Goal: Task Accomplishment & Management: Use online tool/utility

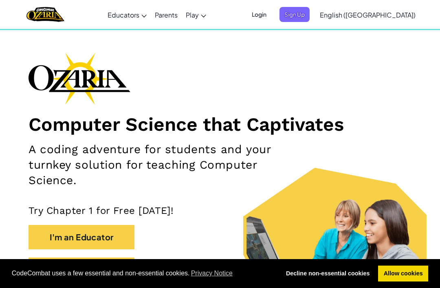
scroll to position [20, 0]
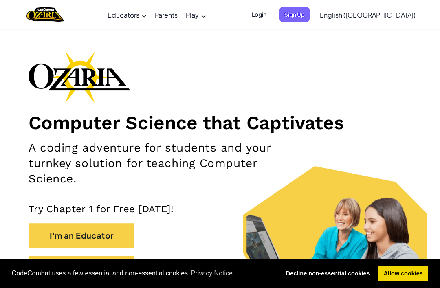
click at [107, 264] on button "I'm a Student" at bounding box center [82, 268] width 106 height 24
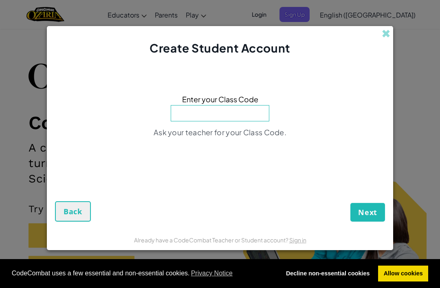
click at [245, 121] on input at bounding box center [220, 113] width 99 height 16
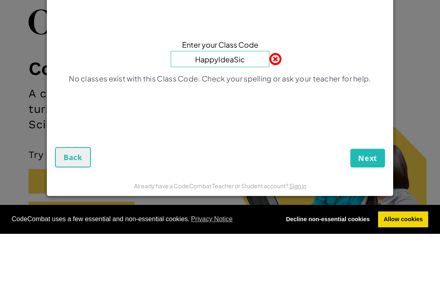
type input "HappyIdeaSick"
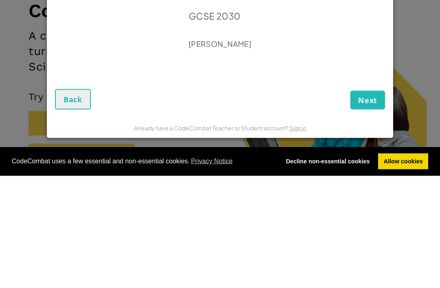
click at [367, 207] on span "Next" at bounding box center [367, 212] width 19 height 10
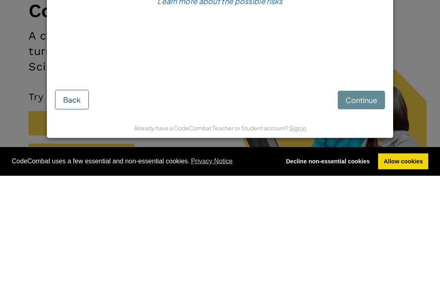
scroll to position [132, 0]
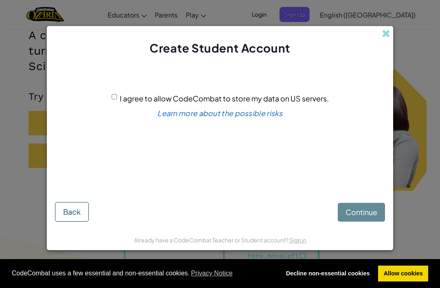
click at [112, 99] on input "I agree to allow CodeCombat to store my data on US servers." at bounding box center [114, 96] width 5 height 5
checkbox input "true"
click at [351, 217] on span "Continue" at bounding box center [361, 211] width 32 height 9
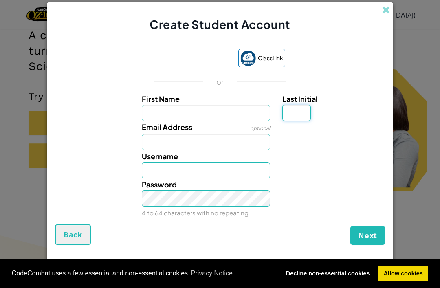
click at [310, 121] on input "Last Initial" at bounding box center [296, 113] width 29 height 16
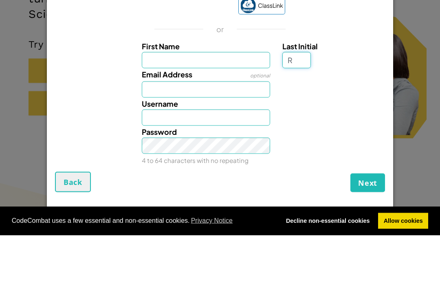
type input "R"
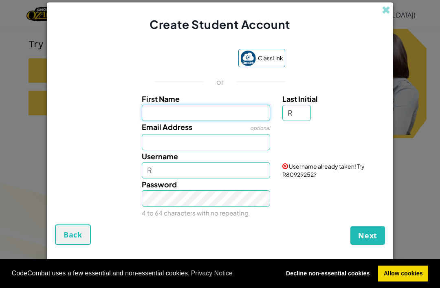
click at [201, 121] on input "First Name" at bounding box center [206, 113] width 129 height 16
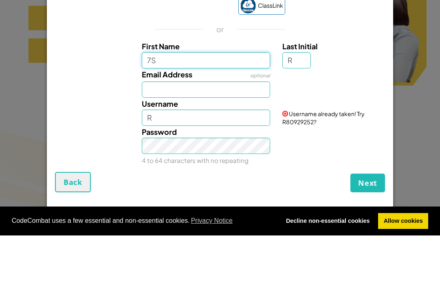
type input "7S"
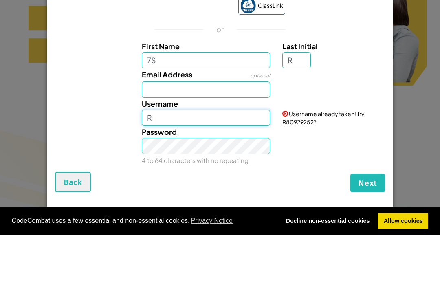
click at [184, 162] on input "R" at bounding box center [206, 170] width 129 height 16
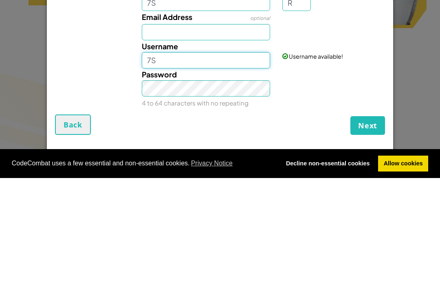
type input "7"
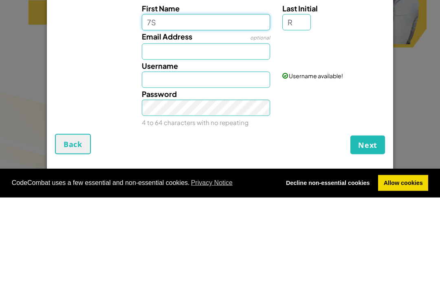
click at [167, 105] on input "7S" at bounding box center [206, 113] width 129 height 16
type input "7SNREED"
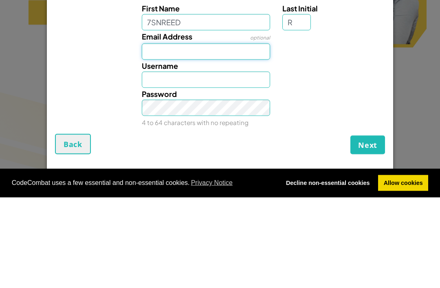
click at [199, 134] on input "Email Address" at bounding box center [206, 142] width 129 height 16
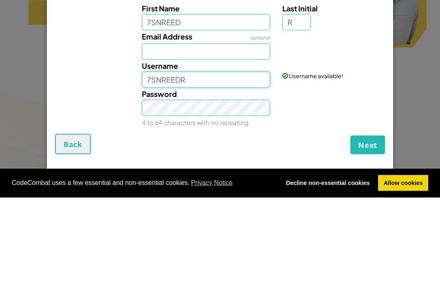
click at [222, 162] on input "7SNREEDR" at bounding box center [206, 170] width 129 height 16
type input "7"
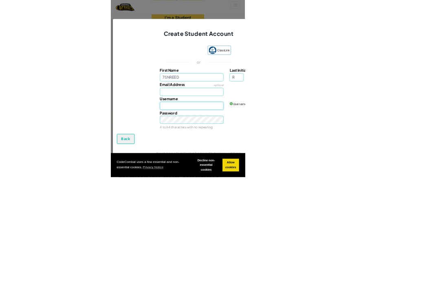
scroll to position [215, 0]
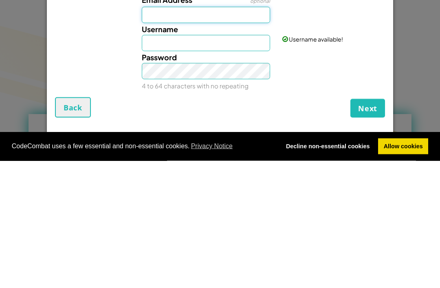
click at [247, 134] on input "Email Address" at bounding box center [206, 142] width 129 height 16
type input "25NREED@brgs.Statacademies.org"
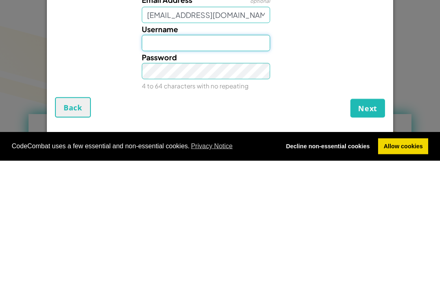
click at [228, 162] on input "Username" at bounding box center [206, 170] width 129 height 16
type input "N"
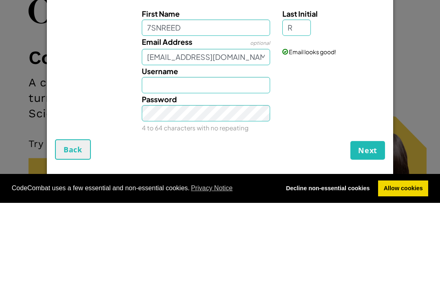
click at [79, 230] on span "Back" at bounding box center [73, 235] width 19 height 10
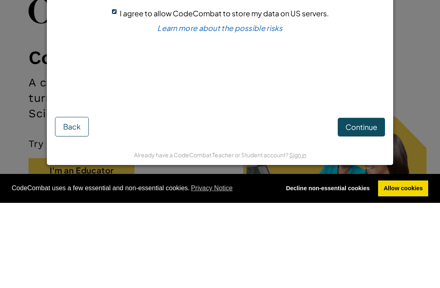
scroll to position [85, 0]
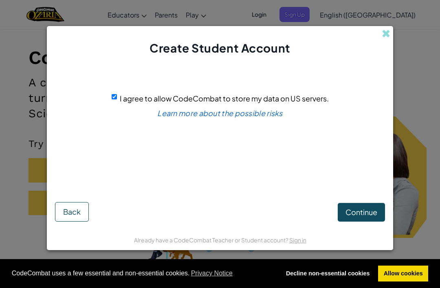
click at [367, 217] on span "Continue" at bounding box center [361, 211] width 32 height 9
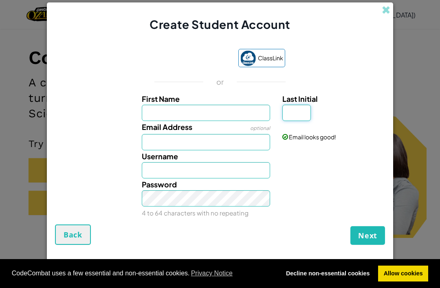
click at [301, 121] on input "Last Initial" at bounding box center [296, 113] width 29 height 16
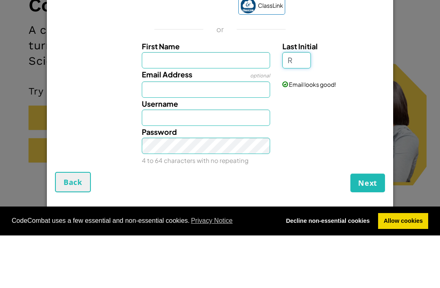
type input "R"
click at [216, 93] on label "First Name" at bounding box center [206, 99] width 129 height 12
click at [216, 105] on input "First Name" at bounding box center [206, 113] width 129 height 16
type input "R"
click at [221, 105] on input "First Name" at bounding box center [206, 113] width 129 height 16
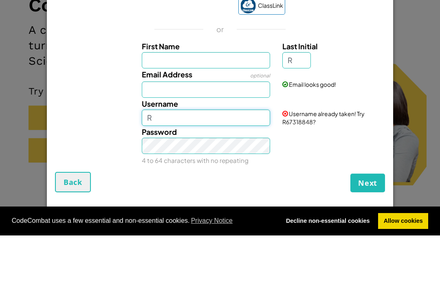
click at [213, 162] on input "R" at bounding box center [206, 170] width 129 height 16
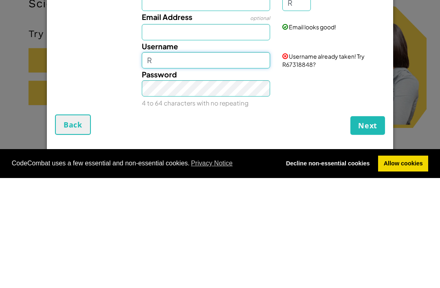
click at [196, 162] on input "R" at bounding box center [206, 170] width 129 height 16
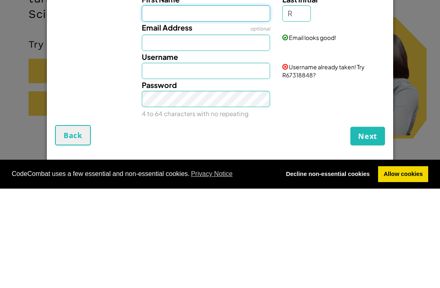
click at [203, 105] on input "First Name" at bounding box center [206, 113] width 129 height 16
type input "N"
type input "7SNREED"
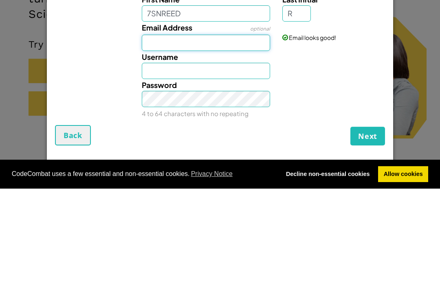
click at [235, 134] on input "Email Address" at bounding box center [206, 142] width 129 height 16
type input "7SNREED R"
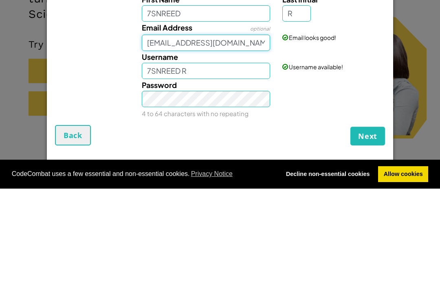
type input "25NEED@brgs.Staracademies.org"
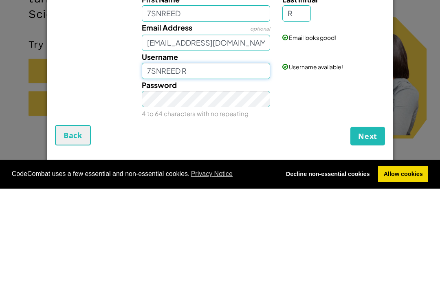
click at [225, 162] on input "7SNREED R" at bounding box center [206, 170] width 129 height 16
type input "7"
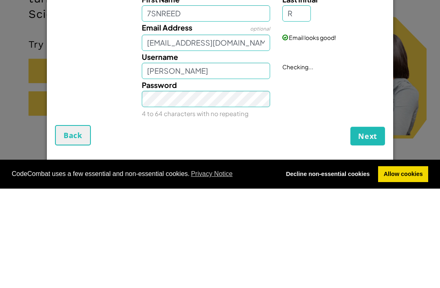
scroll to position [0, 0]
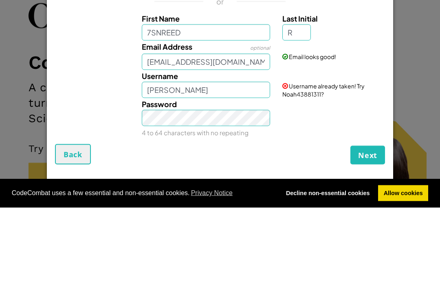
click at [310, 178] on div "Password 4 to 64 characters with no repeating" at bounding box center [220, 198] width 338 height 40
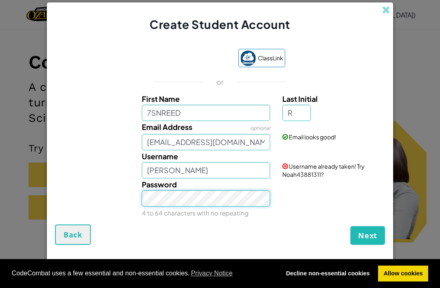
scroll to position [80, 0]
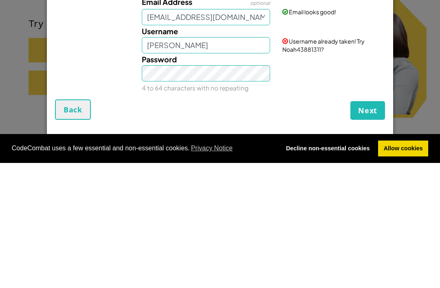
click at [284, 224] on div "Next Back" at bounding box center [220, 234] width 330 height 20
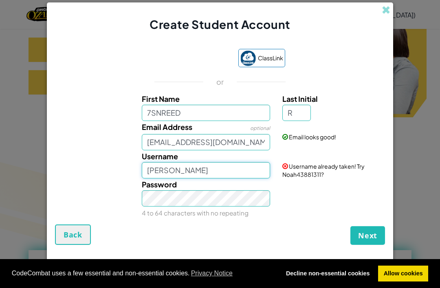
click at [231, 178] on input "Noah" at bounding box center [206, 170] width 129 height 16
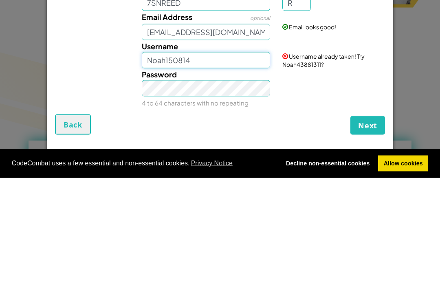
type input "Noah150814"
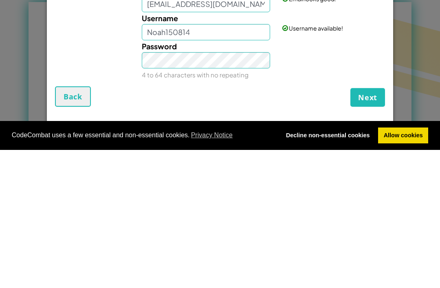
click at [375, 231] on span "Next" at bounding box center [367, 236] width 19 height 10
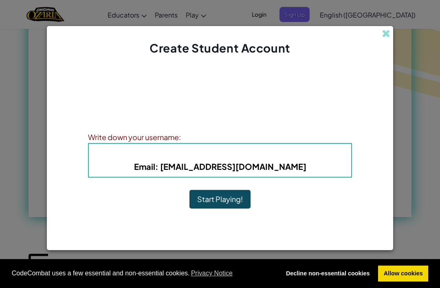
click at [231, 209] on button "Start Playing!" at bounding box center [219, 199] width 61 height 19
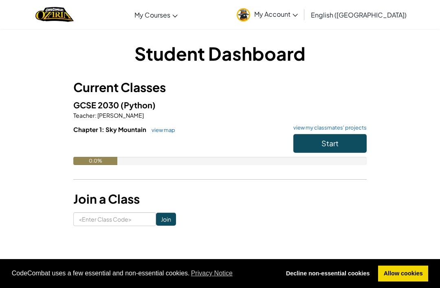
click at [348, 134] on button "Start" at bounding box center [329, 143] width 73 height 19
click at [347, 143] on button "Start" at bounding box center [329, 143] width 73 height 19
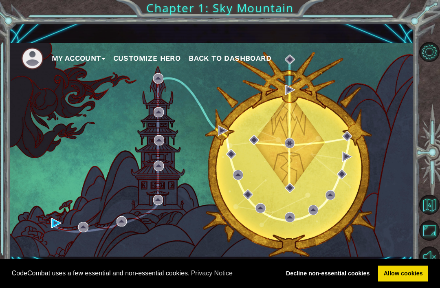
click at [169, 62] on button "Customize Hero" at bounding box center [147, 58] width 68 height 12
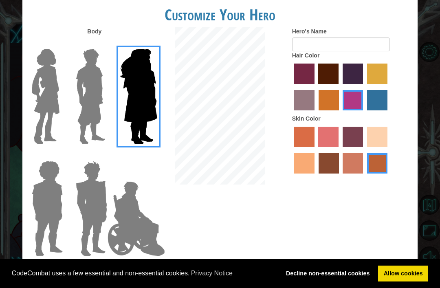
click at [92, 107] on img at bounding box center [90, 97] width 36 height 102
click at [104, 44] on input "Hero Lars" at bounding box center [104, 44] width 0 height 0
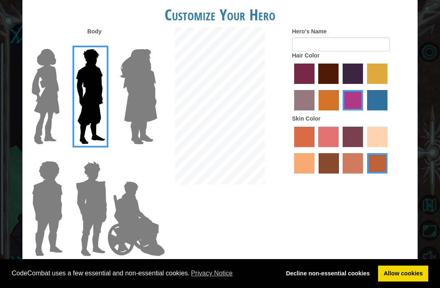
click at [367, 147] on label "sandy beach skin color" at bounding box center [377, 137] width 20 height 20
click at [364, 150] on input "sandy beach skin color" at bounding box center [364, 150] width 0 height 0
radio input "true"
click at [338, 84] on label "maroon hair color" at bounding box center [328, 74] width 20 height 20
click at [316, 87] on input "maroon hair color" at bounding box center [316, 87] width 0 height 0
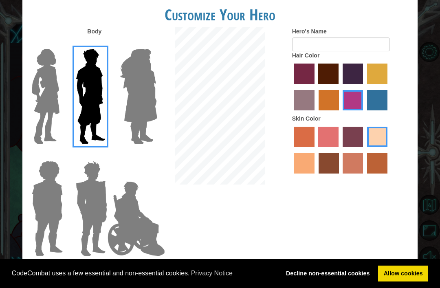
radio input "true"
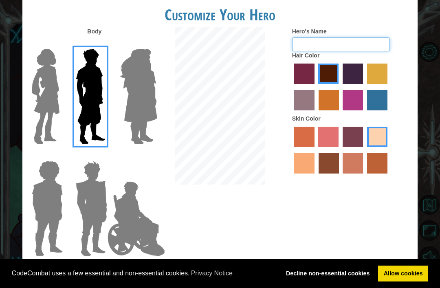
click at [346, 51] on input "Hero's Name" at bounding box center [341, 44] width 98 height 14
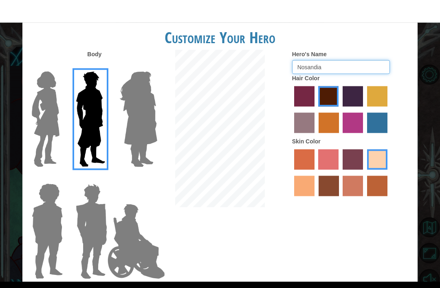
scroll to position [26, 0]
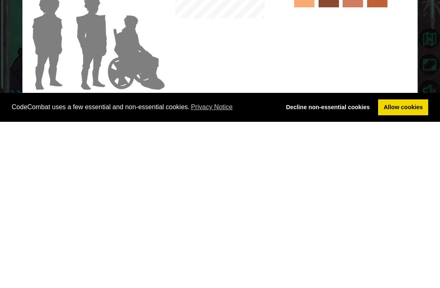
type input "Nosandia"
click at [231, 61] on div "Body Hero's Name Nosandia Hair Color Skin Color" at bounding box center [219, 144] width 395 height 234
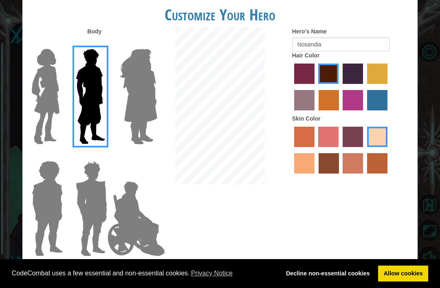
click at [88, 115] on img at bounding box center [90, 97] width 36 height 102
click at [104, 44] on input "Hero Lars" at bounding box center [104, 44] width 0 height 0
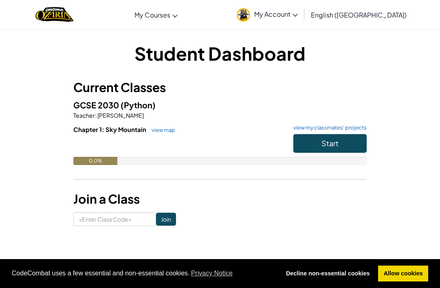
click at [331, 142] on span "Start" at bounding box center [329, 142] width 17 height 9
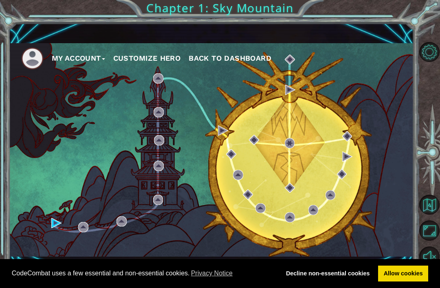
click at [153, 56] on button "Customize Hero" at bounding box center [147, 58] width 68 height 12
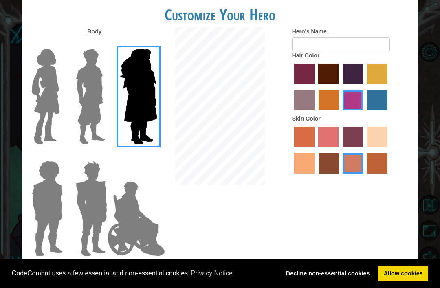
click at [86, 113] on img at bounding box center [90, 97] width 36 height 102
click at [104, 44] on input "Hero Lars" at bounding box center [104, 44] width 0 height 0
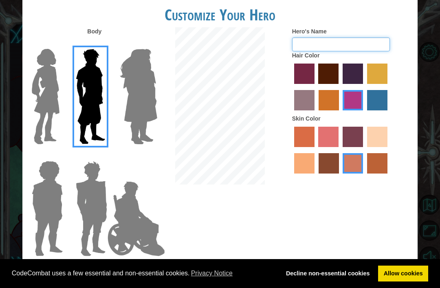
click at [359, 51] on input "Hero's Name" at bounding box center [341, 44] width 98 height 14
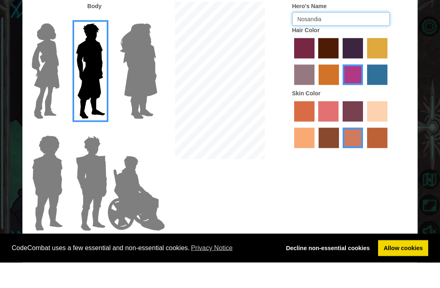
type input "Nosandia"
click at [338, 66] on label "maroon hair color" at bounding box center [328, 74] width 20 height 20
click at [316, 87] on input "maroon hair color" at bounding box center [316, 87] width 0 height 0
radio input "true"
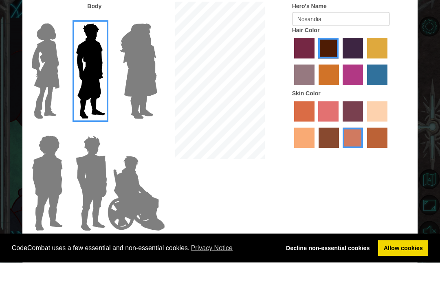
scroll to position [26, 0]
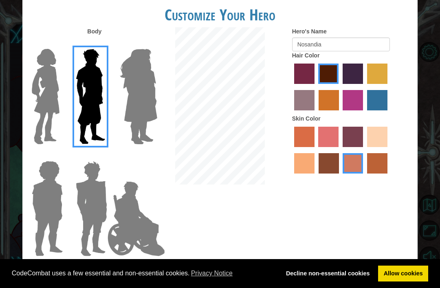
click at [314, 173] on label "tacao skin color" at bounding box center [304, 163] width 20 height 20
click at [389, 150] on input "tacao skin color" at bounding box center [389, 150] width 0 height 0
radio input "true"
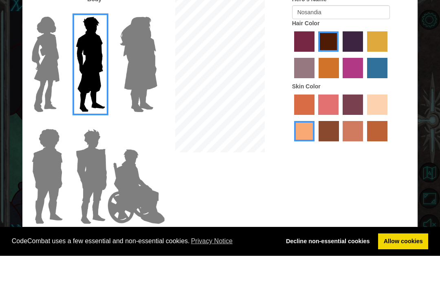
scroll to position [26, 0]
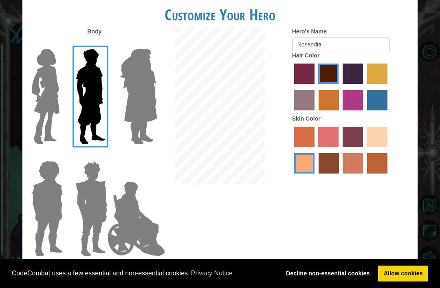
click at [247, 228] on div "Body Hero's Name Nosandia Hair Color Skin Color" at bounding box center [219, 144] width 395 height 234
click at [234, 233] on div "Body Hero's Name Nosandia Hair Color Skin Color" at bounding box center [219, 144] width 395 height 234
click at [226, 240] on div "Body Hero's Name Nosandia Hair Color Skin Color" at bounding box center [219, 144] width 395 height 234
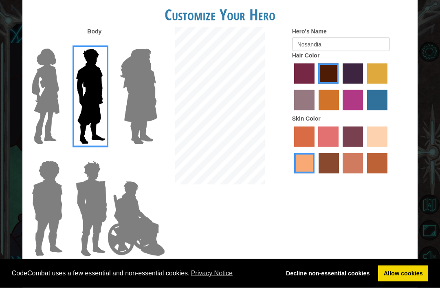
scroll to position [0, 0]
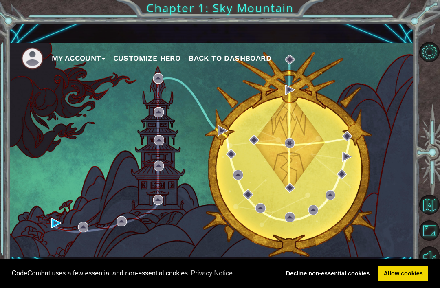
click at [157, 59] on button "Customize Hero" at bounding box center [147, 58] width 68 height 12
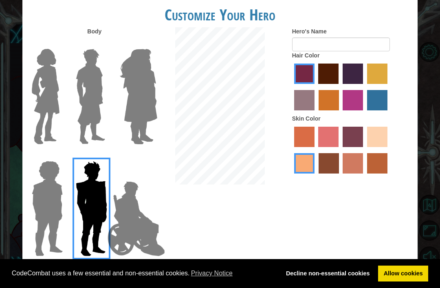
click at [97, 113] on img at bounding box center [90, 97] width 36 height 102
click at [104, 44] on input "Hero Lars" at bounding box center [104, 44] width 0 height 0
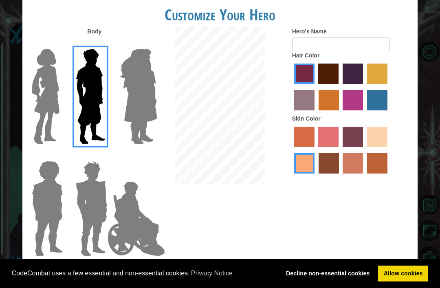
click at [334, 84] on label "maroon hair color" at bounding box center [328, 74] width 20 height 20
click at [316, 87] on input "maroon hair color" at bounding box center [316, 87] width 0 height 0
radio input "true"
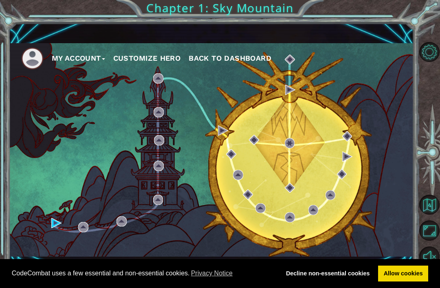
click at [151, 58] on button "Customize Hero" at bounding box center [147, 58] width 68 height 12
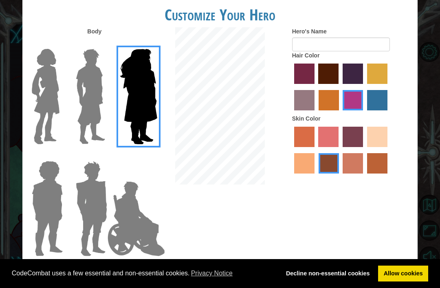
click at [92, 108] on img at bounding box center [90, 97] width 36 height 102
click at [104, 44] on input "Hero Lars" at bounding box center [104, 44] width 0 height 0
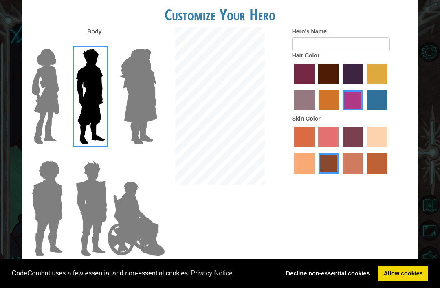
click at [314, 173] on label "tacao skin color" at bounding box center [304, 163] width 20 height 20
click at [389, 150] on input "tacao skin color" at bounding box center [389, 150] width 0 height 0
radio input "true"
click at [350, 83] on div at bounding box center [351, 87] width 119 height 53
click at [338, 84] on label "maroon hair color" at bounding box center [328, 74] width 20 height 20
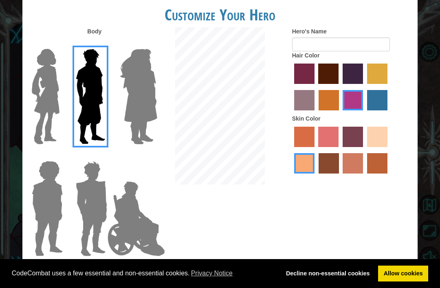
click at [316, 87] on input "maroon hair color" at bounding box center [316, 87] width 0 height 0
radio input "true"
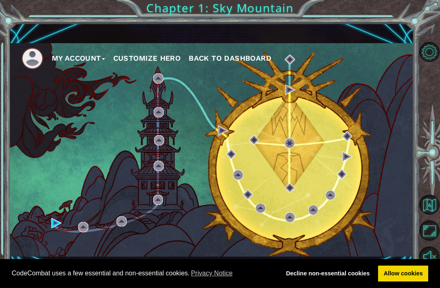
click at [135, 57] on button "Customize Hero" at bounding box center [147, 58] width 68 height 12
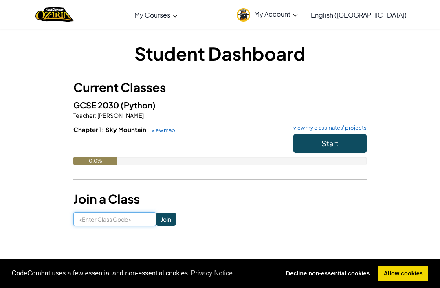
click at [111, 222] on input at bounding box center [114, 219] width 83 height 14
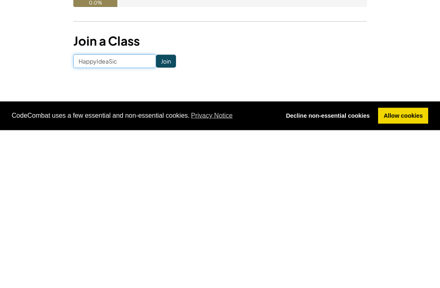
type input "HappyIdeaSick"
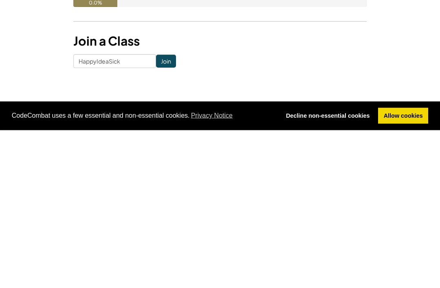
click at [166, 213] on input "Join" at bounding box center [166, 219] width 20 height 13
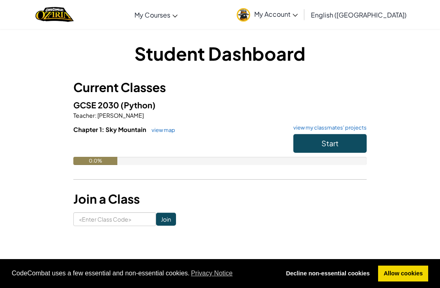
click at [329, 144] on span "Start" at bounding box center [329, 142] width 17 height 9
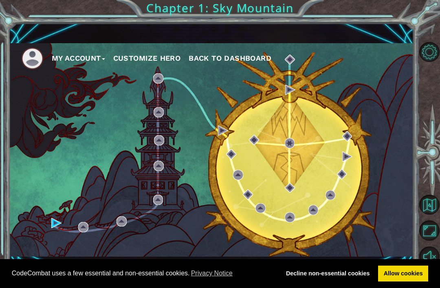
click at [94, 64] on button "My Account" at bounding box center [78, 58] width 53 height 12
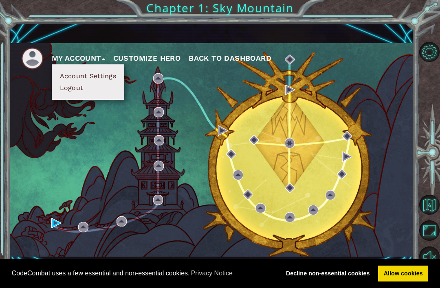
click at [105, 59] on button "My Account" at bounding box center [78, 58] width 53 height 12
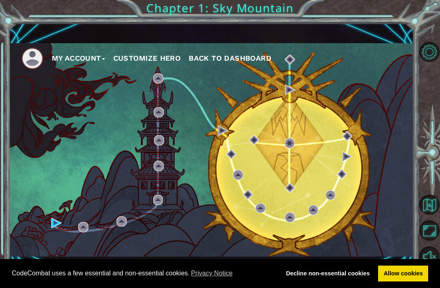
click at [95, 59] on button "My Account" at bounding box center [78, 58] width 53 height 12
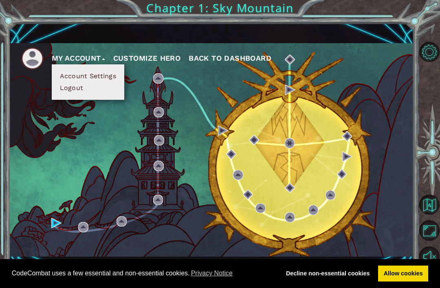
click at [130, 135] on div "My Account Account Settings Logout Customize Hero Back to Dashboard" at bounding box center [211, 149] width 405 height 213
click at [173, 56] on button "Customize Hero" at bounding box center [147, 58] width 68 height 12
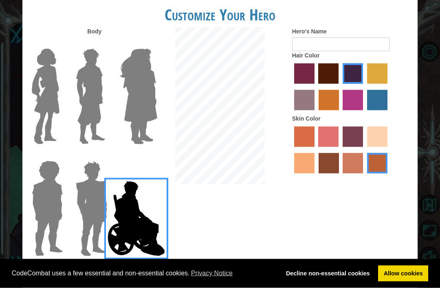
scroll to position [26, 0]
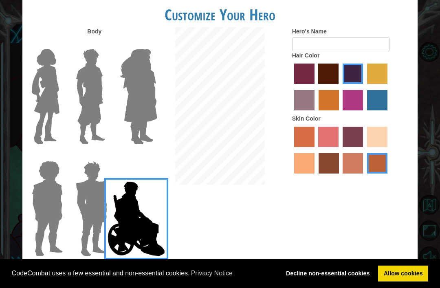
click at [88, 113] on img at bounding box center [90, 97] width 36 height 102
click at [104, 44] on input "Hero Lars" at bounding box center [104, 44] width 0 height 0
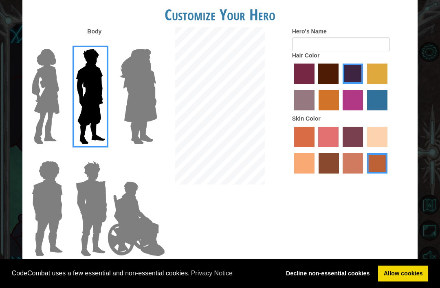
click at [338, 84] on label "maroon hair color" at bounding box center [328, 74] width 20 height 20
click at [316, 87] on input "maroon hair color" at bounding box center [316, 87] width 0 height 0
radio input "true"
click at [314, 173] on label "tacao skin color" at bounding box center [304, 163] width 20 height 20
click at [389, 150] on input "tacao skin color" at bounding box center [389, 150] width 0 height 0
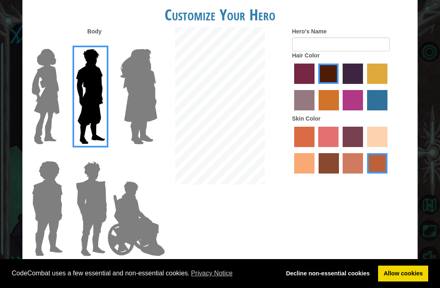
radio input "true"
click at [91, 198] on img at bounding box center [91, 209] width 38 height 102
click at [104, 156] on input "Hero Garnet" at bounding box center [104, 156] width 0 height 0
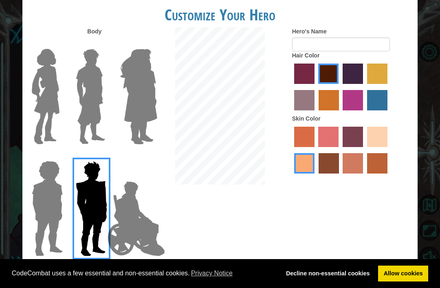
click at [147, 236] on img at bounding box center [136, 218] width 64 height 81
click at [148, 156] on input "Hero Jamie" at bounding box center [148, 156] width 0 height 0
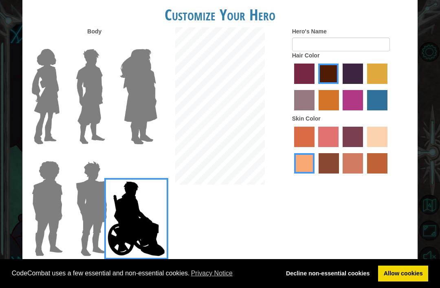
click at [51, 217] on img at bounding box center [47, 209] width 37 height 102
click at [60, 156] on input "Hero Steven" at bounding box center [60, 156] width 0 height 0
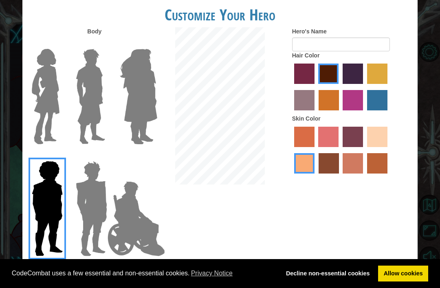
click at [135, 221] on img at bounding box center [136, 218] width 64 height 81
click at [148, 156] on input "Hero Jamie" at bounding box center [148, 156] width 0 height 0
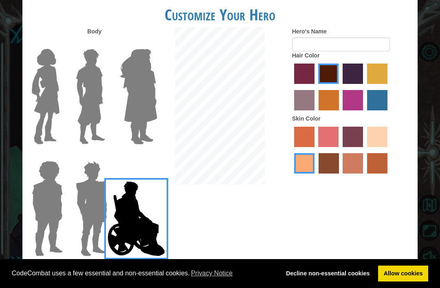
click at [55, 224] on img at bounding box center [47, 209] width 37 height 102
click at [60, 156] on input "Hero Steven" at bounding box center [60, 156] width 0 height 0
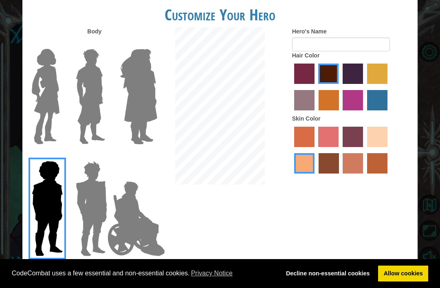
click at [100, 114] on img at bounding box center [90, 97] width 36 height 102
click at [104, 44] on input "Hero Lars" at bounding box center [104, 44] width 0 height 0
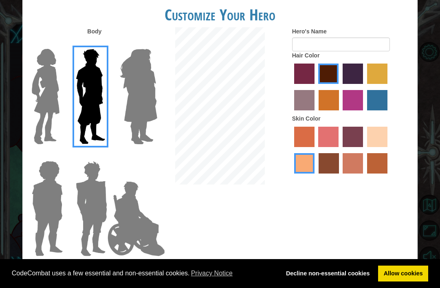
click at [47, 104] on img at bounding box center [46, 97] width 34 height 102
click at [60, 44] on input "Hero Connie" at bounding box center [60, 44] width 0 height 0
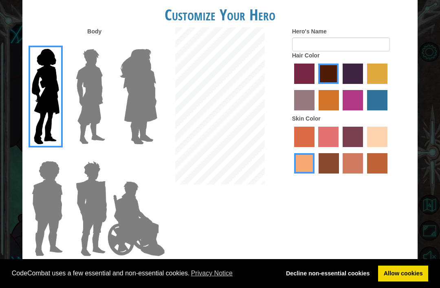
click at [97, 84] on img at bounding box center [90, 97] width 36 height 102
click at [104, 44] on input "Hero Lars" at bounding box center [104, 44] width 0 height 0
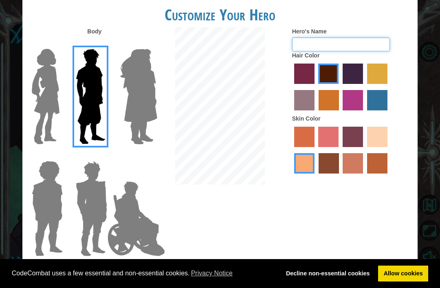
click at [367, 51] on input "Hero's Name" at bounding box center [341, 44] width 98 height 14
type input "Nosandia"
click at [390, 23] on h1 "Customize Your Hero" at bounding box center [219, 14] width 395 height 17
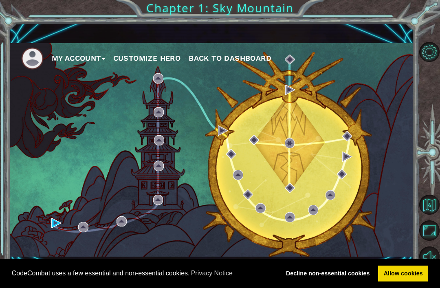
click at [178, 64] on button "Customize Hero" at bounding box center [147, 58] width 68 height 12
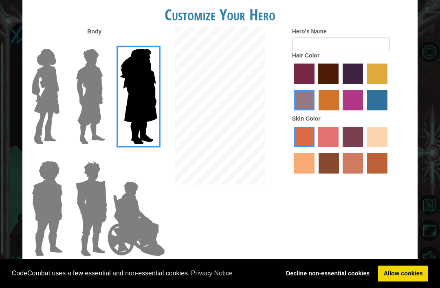
click at [100, 114] on img at bounding box center [90, 97] width 36 height 102
click at [104, 44] on input "Hero Lars" at bounding box center [104, 44] width 0 height 0
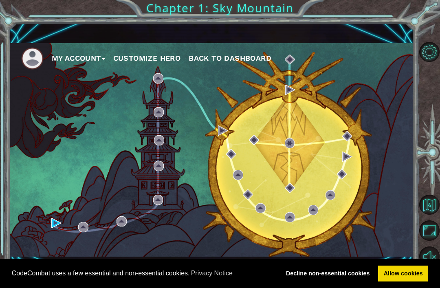
click at [149, 51] on ul "My Account Customize Hero Back to Dashboard" at bounding box center [217, 58] width 393 height 22
click at [164, 53] on button "Customize Hero" at bounding box center [147, 58] width 68 height 12
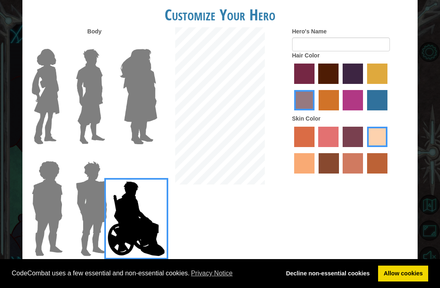
click at [144, 67] on img at bounding box center [138, 97] width 44 height 102
click at [148, 44] on input "Hero Amethyst" at bounding box center [148, 44] width 0 height 0
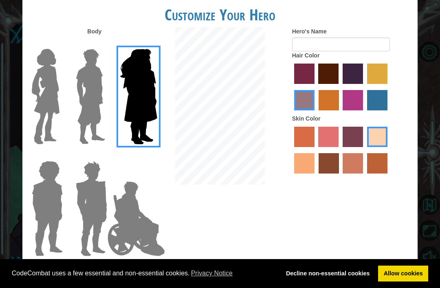
click at [97, 117] on img at bounding box center [90, 97] width 36 height 102
click at [104, 44] on input "Hero Lars" at bounding box center [104, 44] width 0 height 0
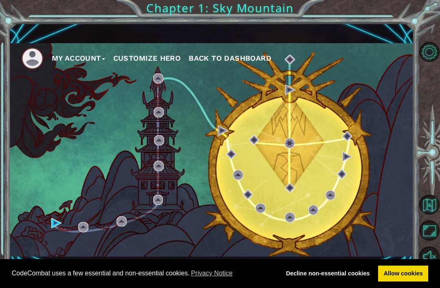
click at [142, 64] on button "Customize Hero" at bounding box center [147, 58] width 68 height 12
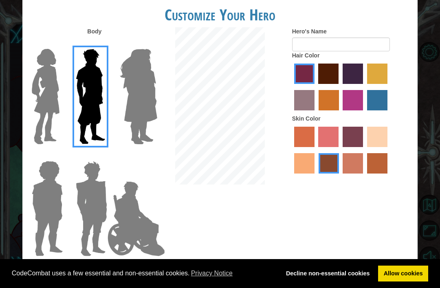
click at [152, 59] on img at bounding box center [138, 97] width 44 height 102
click at [148, 44] on input "Hero Amethyst" at bounding box center [148, 44] width 0 height 0
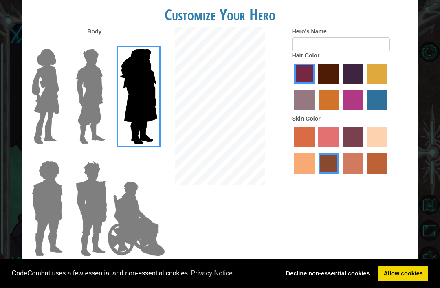
click at [91, 94] on img at bounding box center [90, 97] width 36 height 102
click at [104, 44] on input "Hero Lars" at bounding box center [104, 44] width 0 height 0
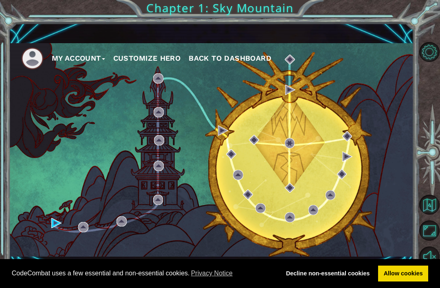
click at [153, 57] on button "Customize Hero" at bounding box center [147, 58] width 68 height 12
click at [155, 59] on button "Customize Hero" at bounding box center [147, 58] width 68 height 12
click at [155, 64] on button "Customize Hero" at bounding box center [147, 58] width 68 height 12
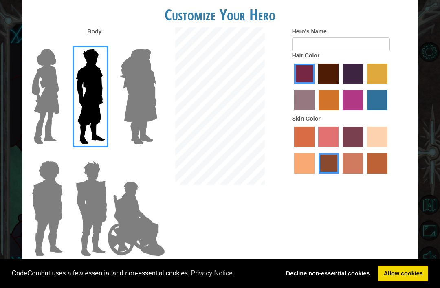
click at [294, 9] on div "Customize Your Hero Body Hero's Name Hair Color Skin Color Cancel Done" at bounding box center [220, 144] width 440 height 288
click at [321, 12] on div "Customize Your Hero Body Hero's Name Hair Color Skin Color Cancel Done" at bounding box center [220, 144] width 440 height 288
click at [332, 13] on div "Customize Your Hero Body Hero's Name Hair Color Skin Color Cancel Done" at bounding box center [220, 144] width 440 height 288
click at [328, 9] on div "Customize Your Hero Body Hero's Name Hair Color Skin Color Cancel Done" at bounding box center [220, 144] width 440 height 288
click at [327, 6] on div "Customize Your Hero Body Hero's Name Hair Color Skin Color Cancel Done" at bounding box center [220, 144] width 440 height 288
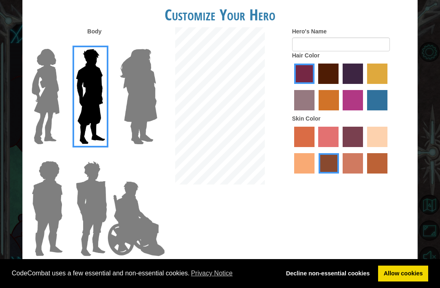
click at [322, 7] on div "Customize Your Hero Body Hero's Name Hair Color Skin Color Cancel Done" at bounding box center [220, 144] width 440 height 288
click at [17, 182] on div "Customize Your Hero Body Hero's Name Hair Color Skin Color Cancel Done" at bounding box center [220, 144] width 440 height 288
click at [14, 191] on div "Customize Your Hero Body Hero's Name Hair Color Skin Color Cancel Done" at bounding box center [220, 144] width 440 height 288
click at [11, 187] on div "Customize Your Hero Body Hero's Name Hair Color Skin Color Cancel Done" at bounding box center [220, 144] width 440 height 288
click at [338, 84] on label "maroon hair color" at bounding box center [328, 74] width 20 height 20
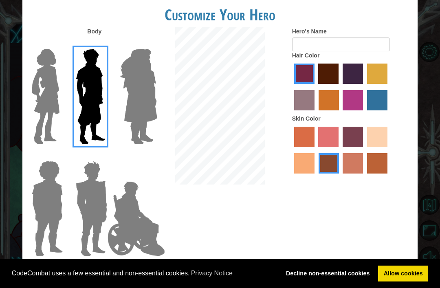
click at [316, 87] on input "maroon hair color" at bounding box center [316, 87] width 0 height 0
radio input "true"
click at [338, 147] on label "froly skin color" at bounding box center [328, 137] width 20 height 20
click at [316, 150] on input "froly skin color" at bounding box center [316, 150] width 0 height 0
radio input "true"
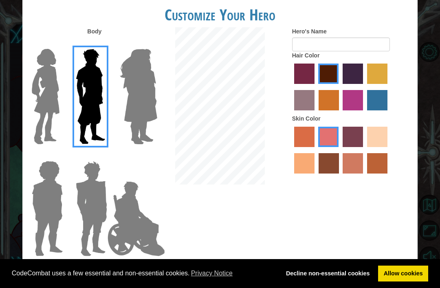
click at [314, 173] on label "tacao skin color" at bounding box center [304, 163] width 20 height 20
click at [389, 150] on input "tacao skin color" at bounding box center [389, 150] width 0 height 0
radio input "true"
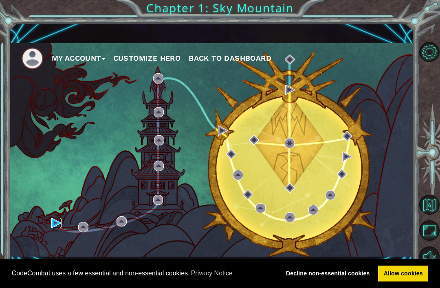
click at [59, 220] on img at bounding box center [56, 223] width 10 height 10
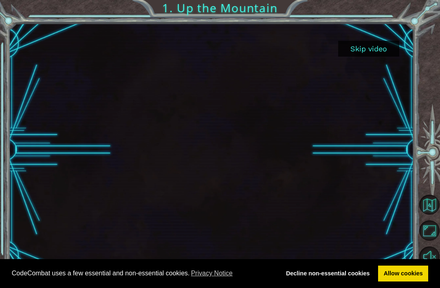
click at [379, 52] on button "Skip video" at bounding box center [368, 49] width 61 height 16
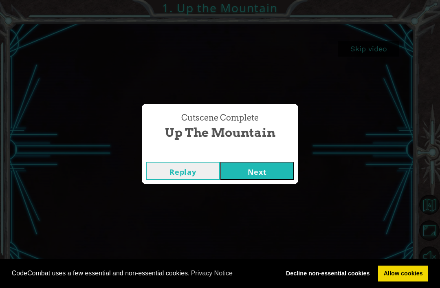
click at [375, 50] on div "Cutscene Complete Up the Mountain Replay Next" at bounding box center [220, 144] width 440 height 288
click at [261, 169] on button "Next" at bounding box center [257, 171] width 74 height 18
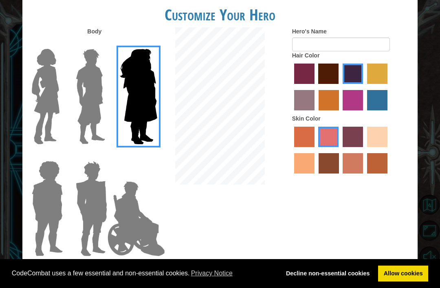
click at [83, 81] on img at bounding box center [90, 97] width 36 height 102
click at [104, 44] on input "Hero Lars" at bounding box center [104, 44] width 0 height 0
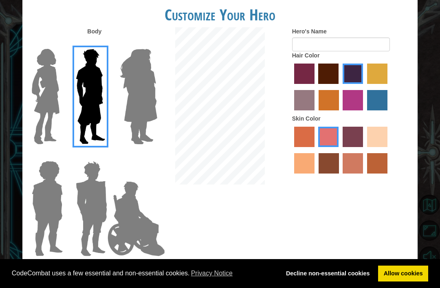
click at [345, 68] on div "Hair Color" at bounding box center [351, 82] width 119 height 63
click at [338, 84] on label "maroon hair color" at bounding box center [328, 74] width 20 height 20
click at [316, 87] on input "maroon hair color" at bounding box center [316, 87] width 0 height 0
radio input "true"
click at [351, 178] on div at bounding box center [351, 151] width 119 height 53
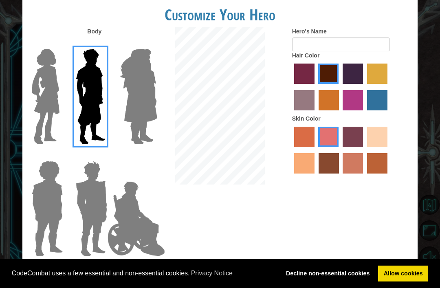
click at [314, 173] on label "tacao skin color" at bounding box center [304, 163] width 20 height 20
click at [389, 150] on input "tacao skin color" at bounding box center [389, 150] width 0 height 0
radio input "true"
click at [18, 179] on div "Customize Your Hero Body Hero's Name Hair Color Skin Color Done" at bounding box center [220, 144] width 440 height 288
click at [19, 190] on div "Customize Your Hero Body Hero's Name Hair Color Skin Color Done" at bounding box center [220, 144] width 440 height 288
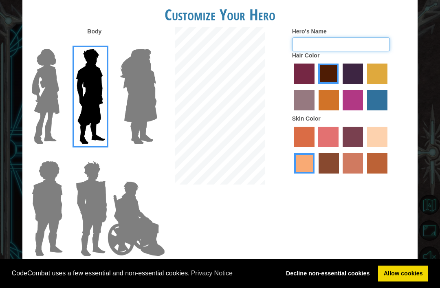
click at [347, 47] on input "Hero's Name" at bounding box center [341, 44] width 98 height 14
type input "Nosandia"
click at [281, 65] on div at bounding box center [220, 106] width 132 height 159
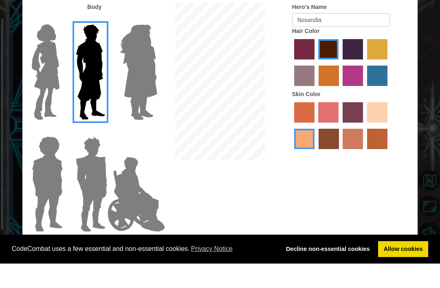
scroll to position [25, 0]
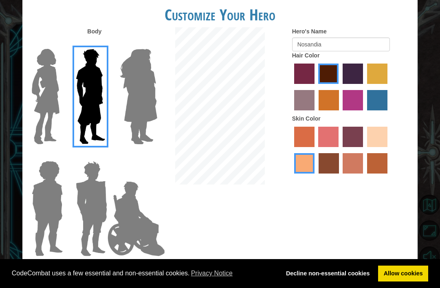
click at [374, 261] on button "Done" at bounding box center [373, 270] width 68 height 18
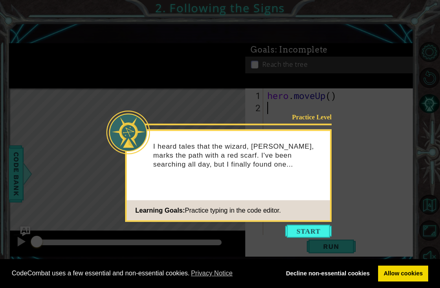
click at [294, 235] on button "Start" at bounding box center [308, 231] width 46 height 13
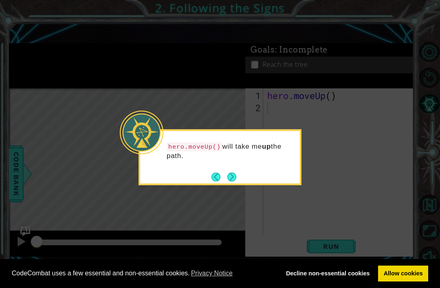
click at [323, 206] on icon at bounding box center [220, 144] width 440 height 288
click at [235, 176] on button "Next" at bounding box center [231, 176] width 9 height 9
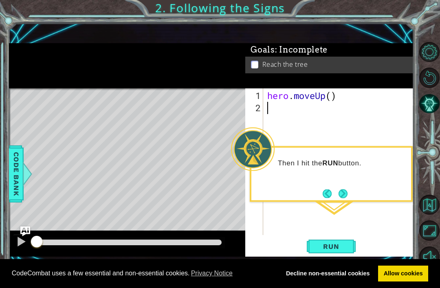
click at [327, 250] on span "Run" at bounding box center [331, 246] width 32 height 8
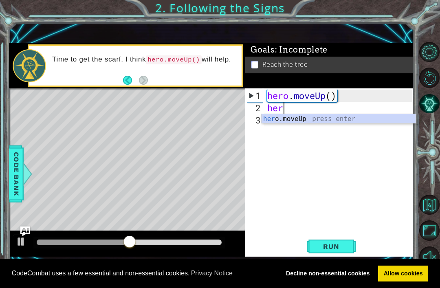
scroll to position [0, 0]
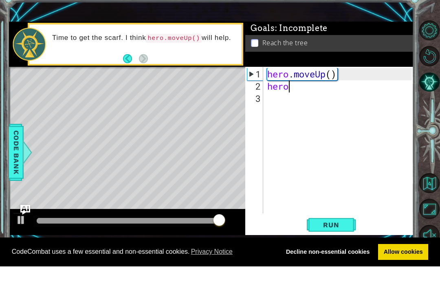
type textarea "hero"
click at [179, 51] on div "Time to get the scarf. I think hero.moveUp() will help." at bounding box center [143, 65] width 195 height 29
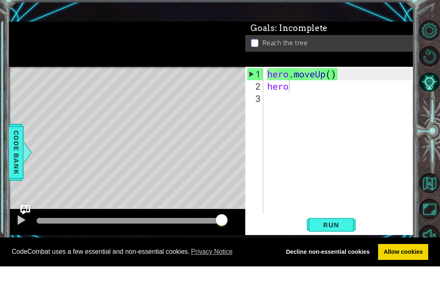
scroll to position [26, 0]
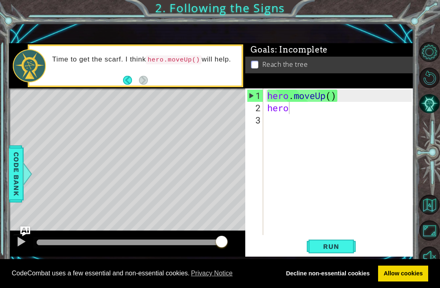
click at [183, 57] on code "hero.moveUp()" at bounding box center [174, 59] width 56 height 9
click at [328, 114] on div "hero . moveUp ( ) hero" at bounding box center [341, 175] width 150 height 171
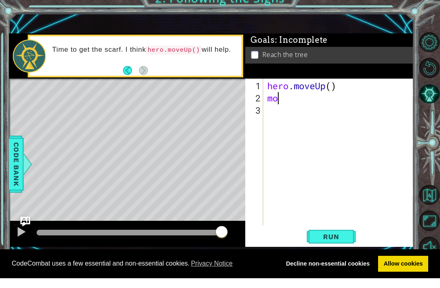
type textarea "m"
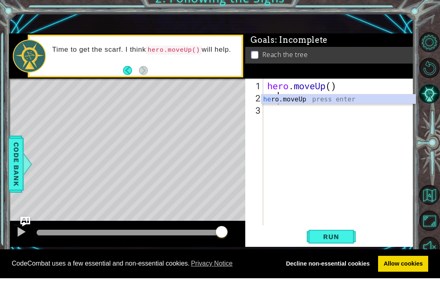
scroll to position [0, 0]
type textarea "hero"
click at [309, 104] on div "hero .moveUp press enter" at bounding box center [338, 118] width 154 height 29
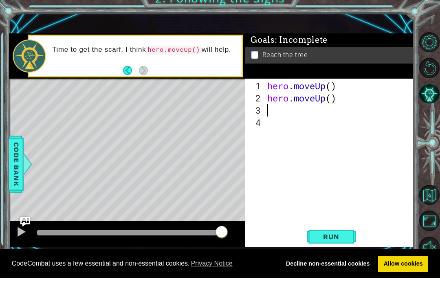
scroll to position [0, 0]
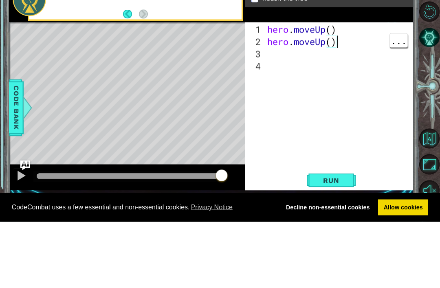
click at [343, 90] on div "hero . moveUp ( ) hero . moveUp ( )" at bounding box center [341, 175] width 150 height 171
type textarea "h"
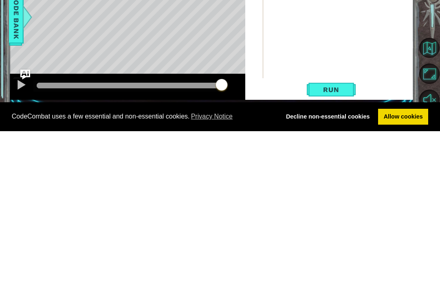
click at [334, 242] on span "Run" at bounding box center [331, 246] width 32 height 8
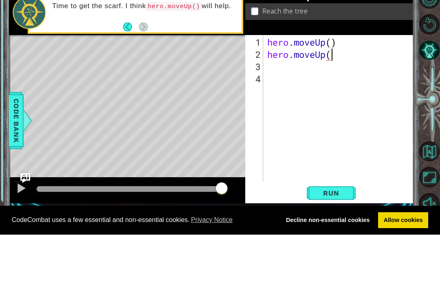
scroll to position [0, 3]
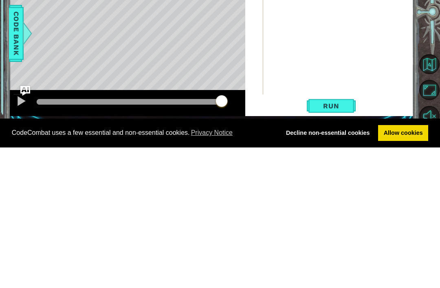
type textarea "hero.moveUp()"
click at [324, 242] on span "Run" at bounding box center [331, 246] width 32 height 8
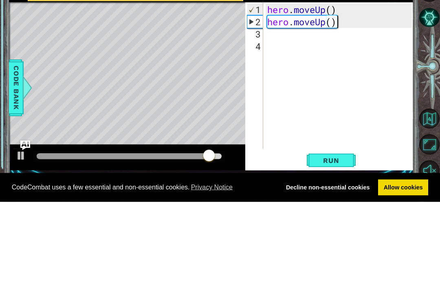
click at [195, 88] on div "Level Map" at bounding box center [197, 208] width 376 height 240
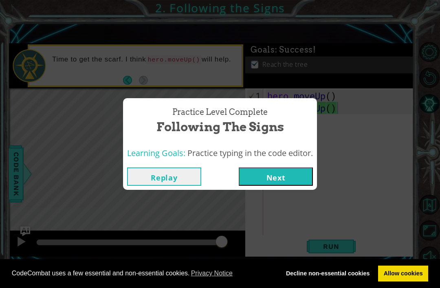
click at [292, 183] on button "Next" at bounding box center [276, 176] width 74 height 18
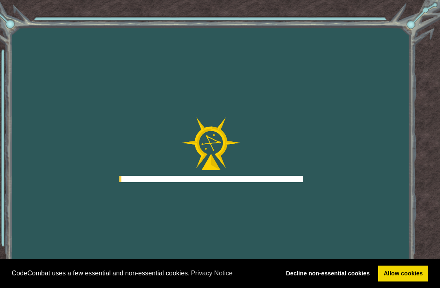
click at [294, 204] on div "Goals Error loading from server. Try refreshing the page. You'll need to join a…" at bounding box center [220, 144] width 440 height 288
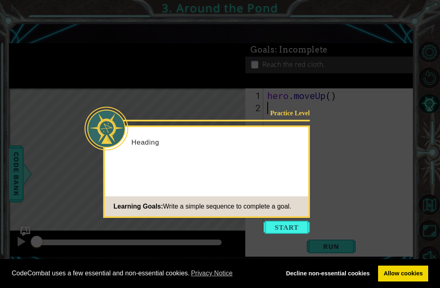
scroll to position [26, 0]
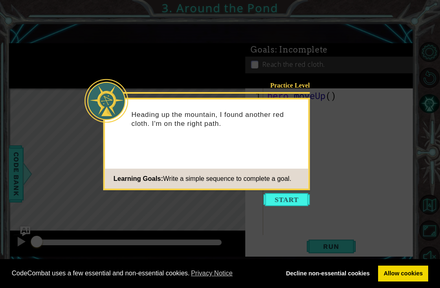
click at [282, 203] on button "Start" at bounding box center [287, 199] width 46 height 13
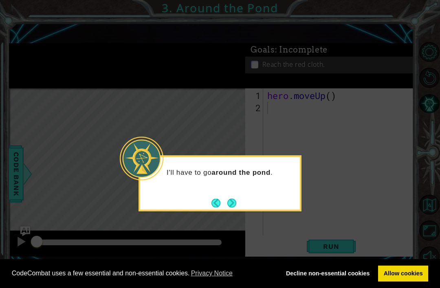
click at [234, 198] on button "Next" at bounding box center [231, 202] width 9 height 9
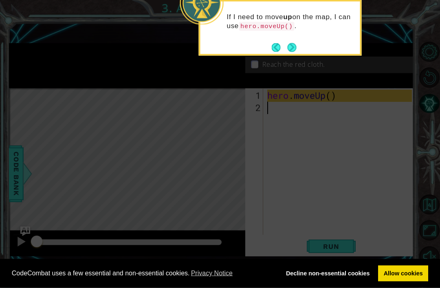
scroll to position [0, 0]
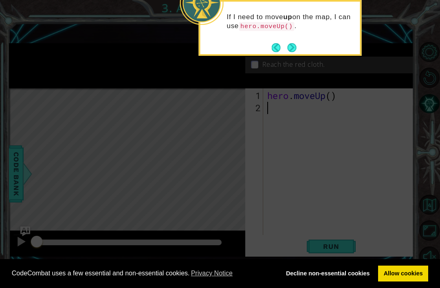
click at [345, 133] on icon at bounding box center [220, 71] width 440 height 434
click at [368, 125] on icon at bounding box center [220, 71] width 440 height 434
click at [356, 132] on icon at bounding box center [220, 71] width 440 height 434
click at [287, 43] on button "Next" at bounding box center [291, 47] width 9 height 9
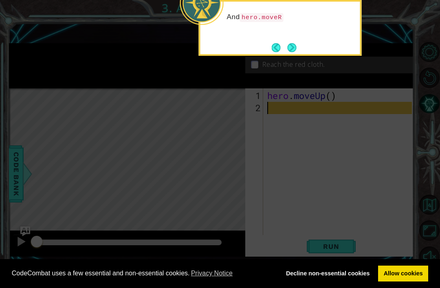
click at [295, 50] on button "Next" at bounding box center [291, 47] width 9 height 9
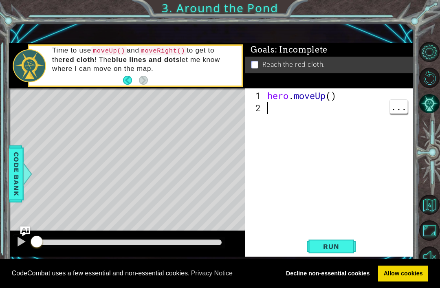
click at [289, 113] on div "hero . moveUp ( )" at bounding box center [341, 175] width 150 height 171
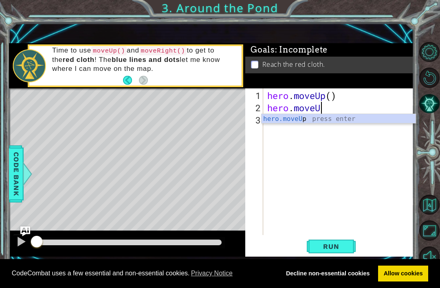
scroll to position [0, 2]
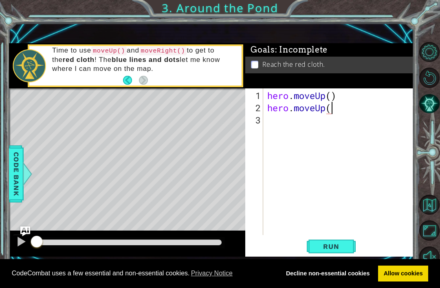
type textarea "hero.moveUp()"
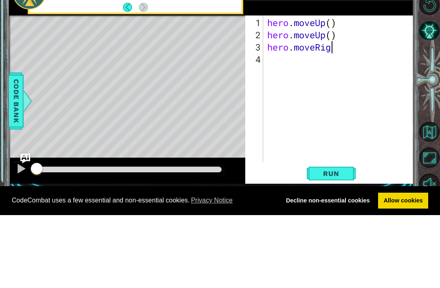
scroll to position [0, 3]
type textarea "hero.moveRight()"
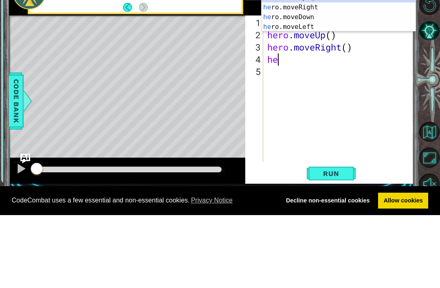
type textarea "her"
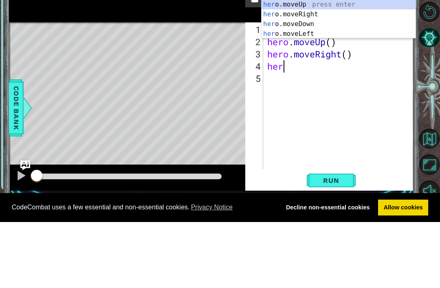
click at [365, 66] on div "her o.moveUp press enter her o.moveRight press enter her o.moveDown press enter…" at bounding box center [338, 95] width 154 height 59
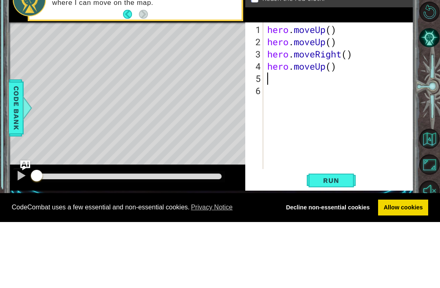
scroll to position [0, 0]
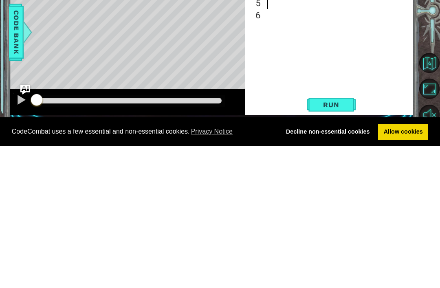
click at [327, 242] on span "Run" at bounding box center [331, 246] width 32 height 8
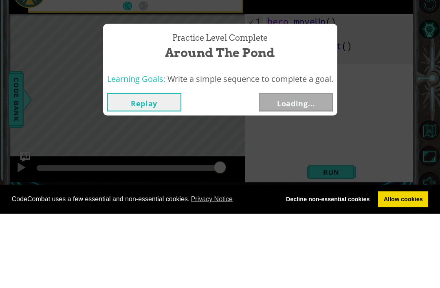
scroll to position [26, 0]
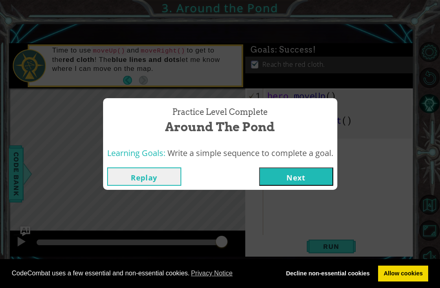
click at [368, 124] on div "Practice Level Complete Around the Pond Learning Goals: Write a simple sequence…" at bounding box center [220, 144] width 440 height 288
click at [298, 173] on button "Next" at bounding box center [296, 176] width 74 height 18
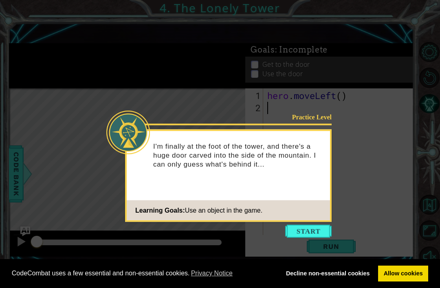
click at [306, 232] on button "Start" at bounding box center [308, 231] width 46 height 13
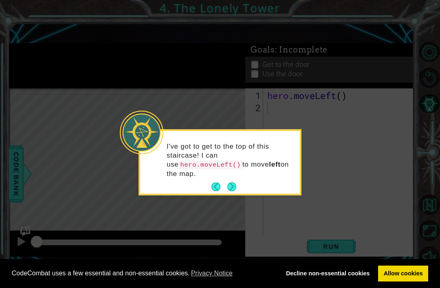
click at [234, 187] on button "Next" at bounding box center [231, 186] width 9 height 9
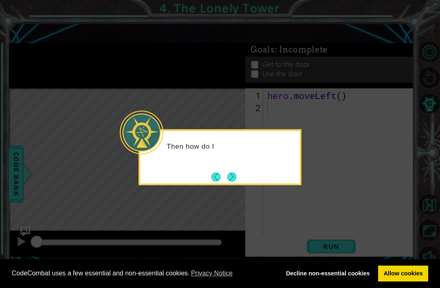
click at [235, 178] on button "Next" at bounding box center [231, 176] width 9 height 9
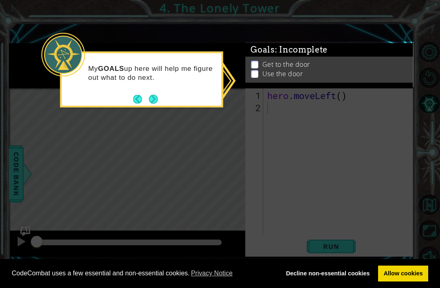
click at [285, 63] on p "Get to the door" at bounding box center [286, 65] width 48 height 9
click at [285, 66] on p "Get to the door" at bounding box center [286, 68] width 48 height 9
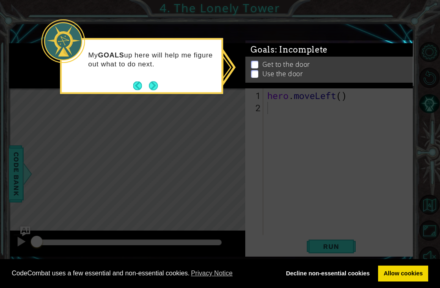
click at [180, 151] on icon at bounding box center [220, 144] width 440 height 288
click at [157, 81] on button "Next" at bounding box center [153, 85] width 9 height 9
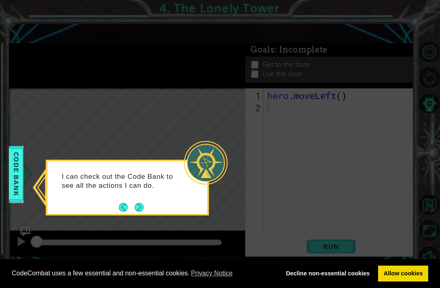
click at [141, 206] on button "Next" at bounding box center [138, 207] width 9 height 9
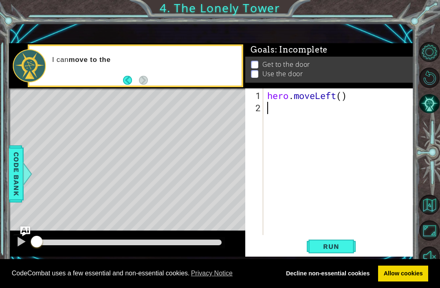
click at [16, 185] on span "Code Bank" at bounding box center [15, 174] width 13 height 50
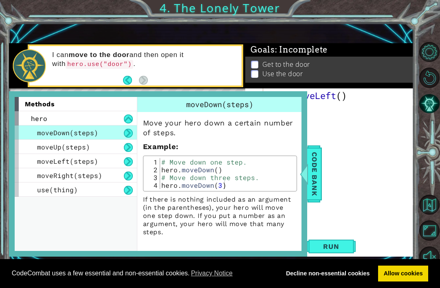
click at [88, 153] on div "moveUp(steps)" at bounding box center [76, 147] width 122 height 14
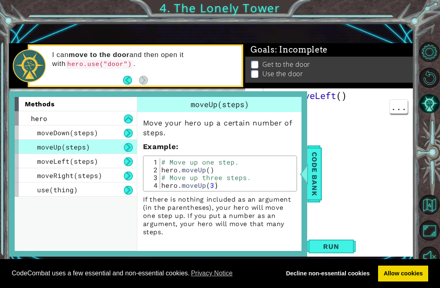
click at [368, 195] on div "hero . moveLeft ( )" at bounding box center [341, 175] width 150 height 171
click at [352, 104] on div "hero . moveLeft ( )" at bounding box center [341, 175] width 150 height 171
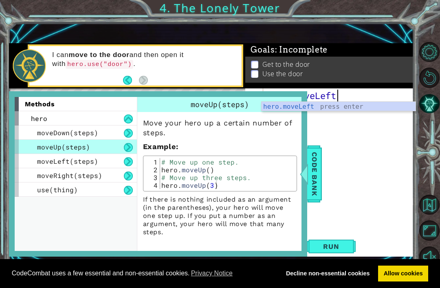
type textarea "hero.moveLef"
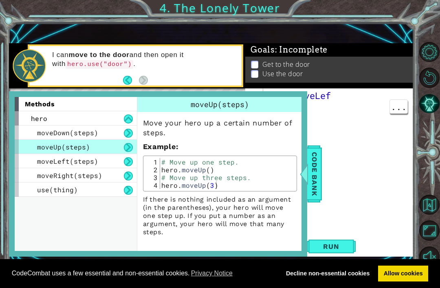
type textarea "hero.moveLef"
click at [372, 92] on div "hero . moveLef" at bounding box center [341, 175] width 150 height 171
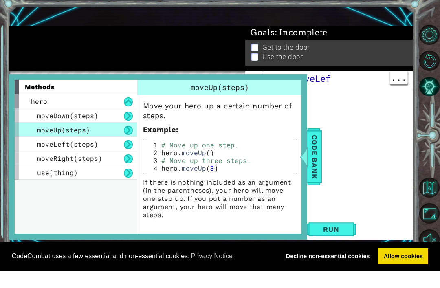
scroll to position [0, 0]
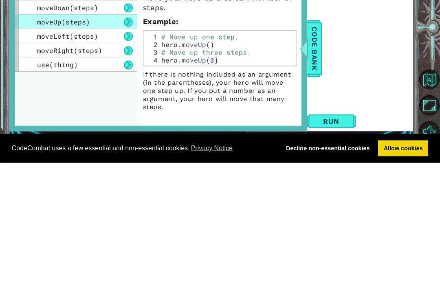
click at [339, 242] on span "Run" at bounding box center [331, 246] width 32 height 8
click at [374, 90] on div "hero . moveLef" at bounding box center [341, 175] width 150 height 171
click at [425, 117] on div at bounding box center [430, 154] width 20 height 75
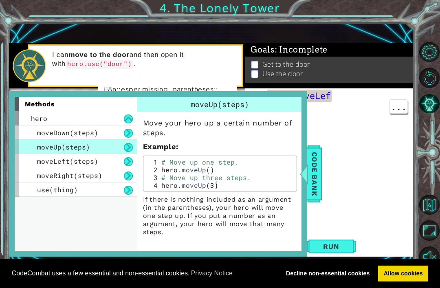
click at [375, 39] on div "1 ההההההההההההההההההההההההההההההההההההההההההההההההההההההההההההההההההההההההההההה…" at bounding box center [211, 149] width 405 height 253
click at [379, 43] on div "1 ההההההההההההההההההההההההההההההההההההההההההההההההההההההההההההההההההההההההההההה…" at bounding box center [211, 149] width 405 height 253
click at [318, 189] on span "Code Bank" at bounding box center [313, 174] width 13 height 50
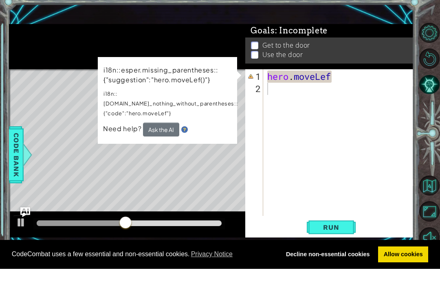
scroll to position [20, 0]
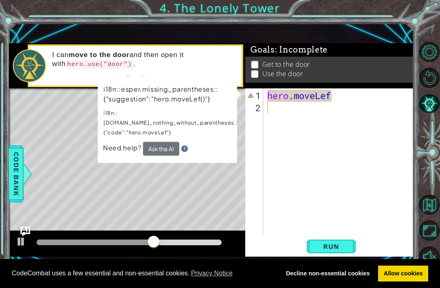
click at [365, 89] on div "Goals : Incomplete Get to the door Use the door" at bounding box center [329, 67] width 168 height 46
click at [357, 96] on div "hero . moveLef" at bounding box center [341, 175] width 150 height 171
type textarea "hero.moveLef"
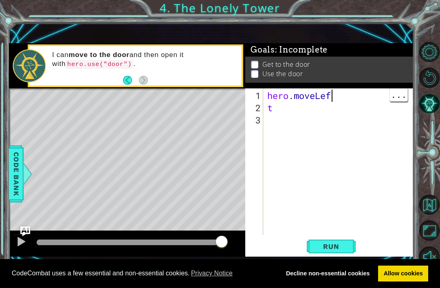
type textarea "hero.moveLeft"
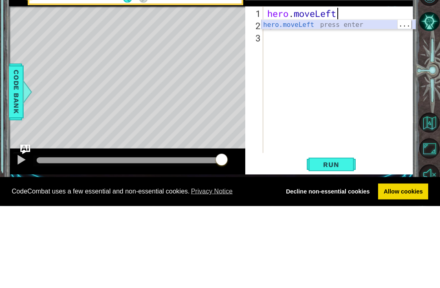
click at [336, 102] on div "hero.moveLeft press enter" at bounding box center [338, 116] width 154 height 29
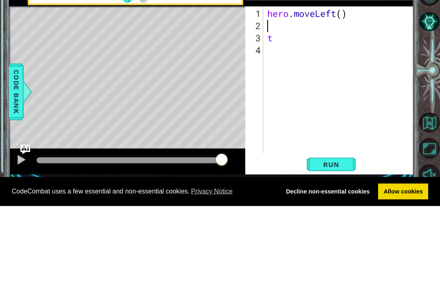
scroll to position [0, 0]
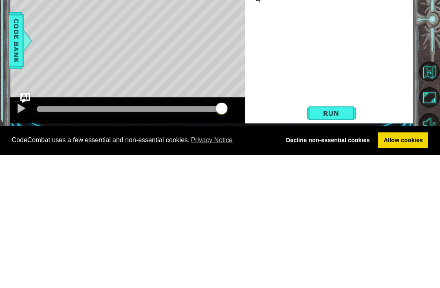
click at [340, 242] on span "Run" at bounding box center [331, 246] width 32 height 8
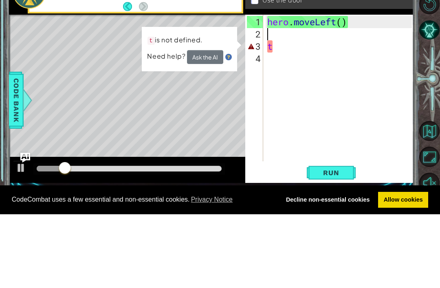
type textarea "t"
click at [348, 90] on div "hero . moveLeft ( ) t" at bounding box center [341, 175] width 150 height 171
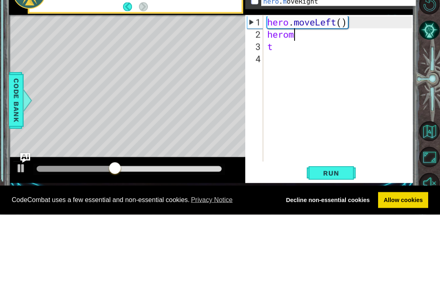
scroll to position [0, 1]
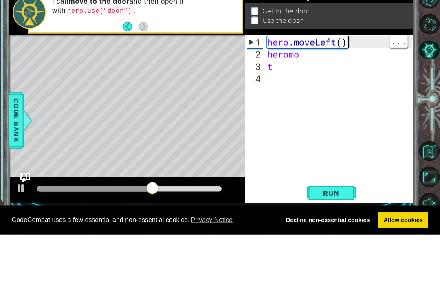
click at [371, 90] on div "hero . moveLeft ( ) heromo t" at bounding box center [341, 175] width 150 height 171
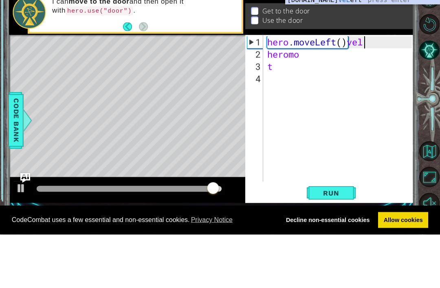
scroll to position [0, 4]
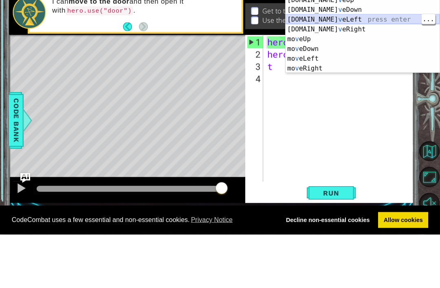
click at [382, 48] on div "[DOMAIN_NAME] v eUp press enter [DOMAIN_NAME] v eDown press enter [DOMAIN_NAME]…" at bounding box center [362, 97] width 154 height 98
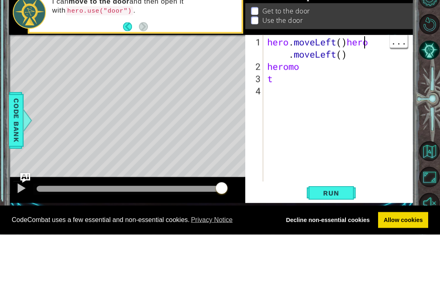
click at [381, 90] on div "hero . moveLeft ( ) hero . moveLeft ( ) heromo t" at bounding box center [341, 181] width 150 height 183
click at [386, 90] on div "hero . moveLeft ( ) hero . moveLeft ( ) heromo t" at bounding box center [341, 181] width 150 height 183
click at [381, 90] on div "hero . moveLeft ( ) hero . moveLeft ( ) heromo t" at bounding box center [341, 181] width 150 height 183
click at [383, 90] on div "hero . moveLeft ( ) hero . moveLeft ( ) heromo t" at bounding box center [341, 181] width 150 height 183
click at [379, 90] on div "hero . moveLeft ( ) hero . moveLeft ( ) heromo t" at bounding box center [341, 181] width 150 height 183
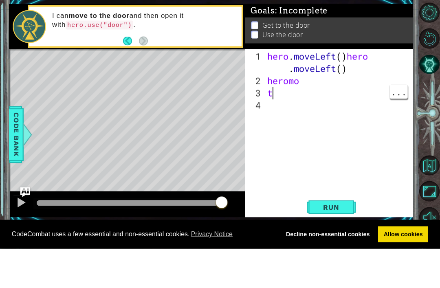
scroll to position [0, 0]
click at [351, 94] on div "hero . moveLeft ( ) hero . moveLeft ( ) heromo t" at bounding box center [341, 181] width 150 height 183
click at [379, 90] on div "hero . moveLeft ( ) hero . moveLeft ( ) heromo t" at bounding box center [341, 181] width 150 height 183
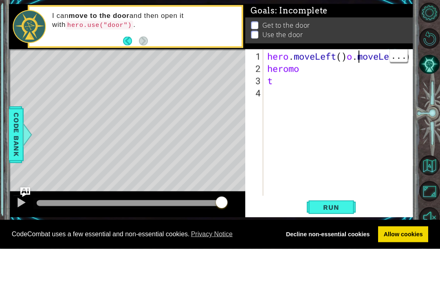
click at [353, 90] on div "hero . moveLeft ( ) o . moveLeft ( ) heromo t" at bounding box center [341, 175] width 150 height 171
click at [306, 90] on div "hero . moveLeft ( ) . moveLeft ( ) heromo t" at bounding box center [341, 175] width 150 height 171
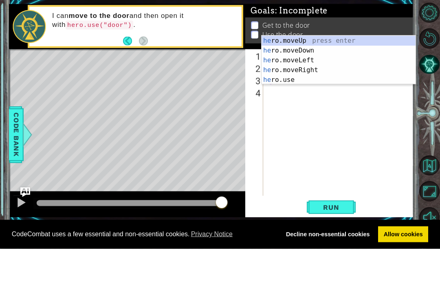
type textarea "h"
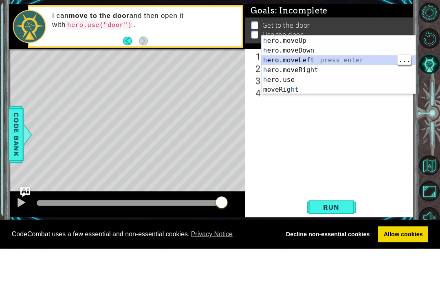
click at [355, 75] on div "h ero.moveUp press enter h ero.moveDown press enter h ero.moveLeft press enter …" at bounding box center [338, 114] width 154 height 78
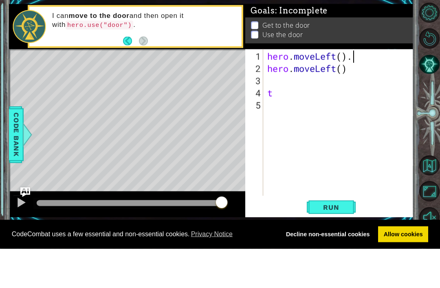
type textarea "hero.moveLeft()"
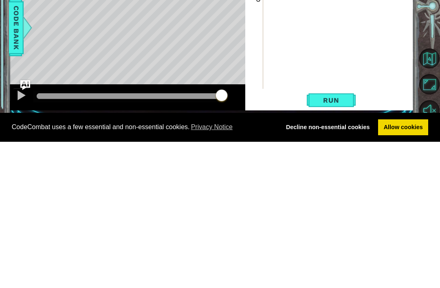
click at [327, 242] on span "Run" at bounding box center [331, 246] width 32 height 8
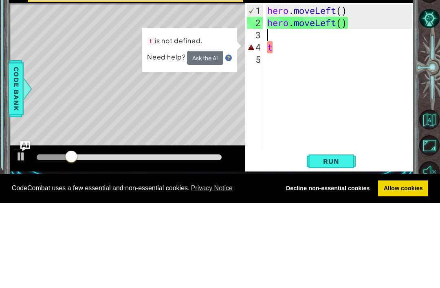
type textarea "t"
click at [281, 90] on div "hero . moveLeft ( ) hero . moveLeft ( ) t" at bounding box center [341, 175] width 150 height 171
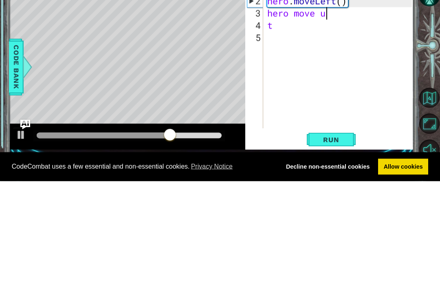
scroll to position [0, 2]
type textarea "t"
click at [278, 90] on div "hero . moveLeft ( ) hero . moveLeft ( ) hero move up t" at bounding box center [341, 175] width 150 height 171
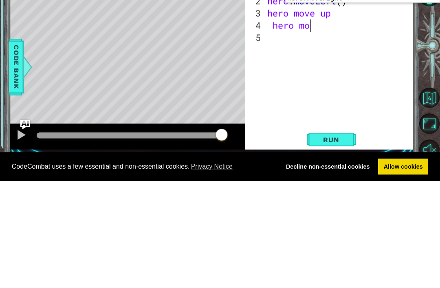
scroll to position [0, 2]
type textarea "hero move up"
click at [283, 90] on div "hero . moveLeft ( ) hero . moveLeft ( ) hero move up hero move up" at bounding box center [341, 175] width 150 height 171
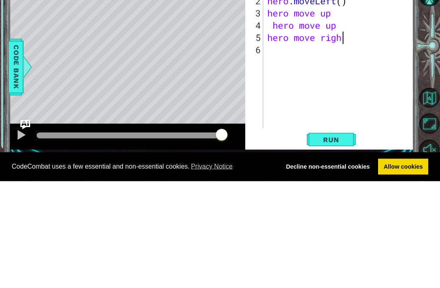
scroll to position [0, 3]
type textarea "hero move right"
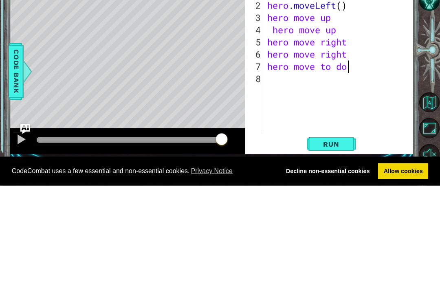
scroll to position [0, 4]
type textarea "hero move to door"
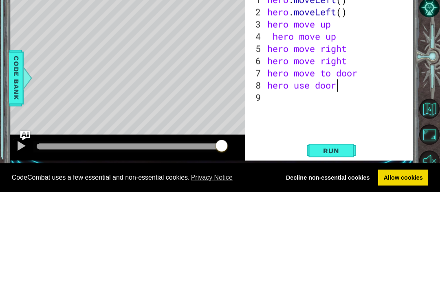
scroll to position [22, 0]
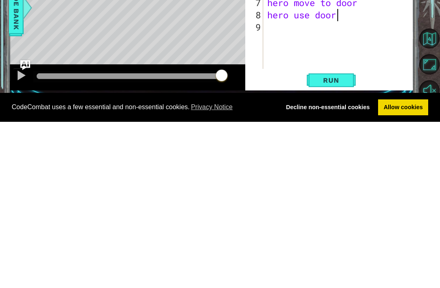
click at [331, 238] on button "Run" at bounding box center [331, 246] width 49 height 17
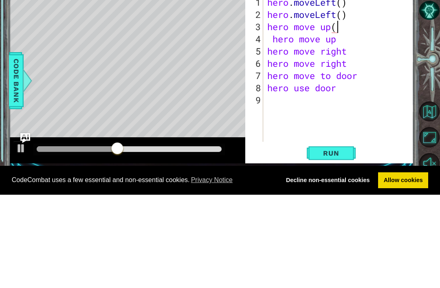
scroll to position [0, 3]
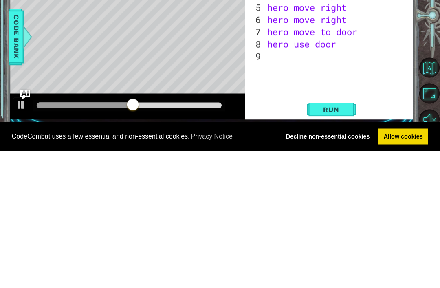
click at [326, 242] on span "Run" at bounding box center [331, 246] width 32 height 8
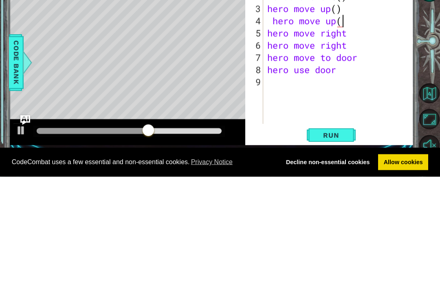
scroll to position [0, 3]
click at [346, 90] on div "hero . moveLeft ( ) hero . moveLeft ( ) hero move up ( ) hero move up ( ) hero …" at bounding box center [341, 175] width 150 height 171
type textarea "hero move to door()"
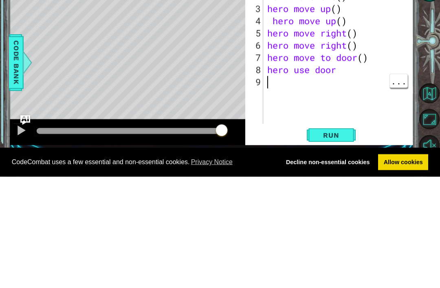
click at [337, 90] on div "hero . moveLeft ( ) hero . moveLeft ( ) hero move up ( ) hero move up ( ) hero …" at bounding box center [341, 175] width 150 height 171
click at [341, 90] on div "hero . moveLeft ( ) hero . moveLeft ( ) hero move up ( ) hero move up ( ) hero …" at bounding box center [341, 175] width 150 height 171
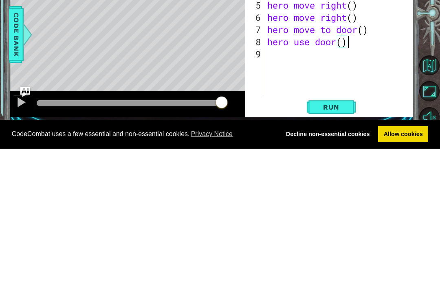
click at [328, 242] on span "Run" at bounding box center [331, 246] width 32 height 8
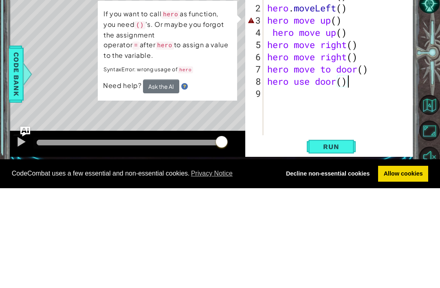
click at [226, 108] on div "Level Map" at bounding box center [197, 208] width 376 height 240
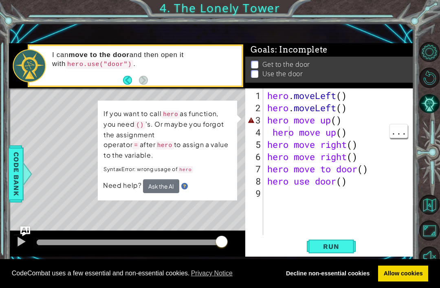
click at [290, 137] on div "hero . moveLeft ( ) hero . moveLeft ( ) hero move up ( ) hero move up ( ) hero …" at bounding box center [341, 175] width 150 height 171
click at [298, 136] on div "hero . moveLeft ( ) hero . moveLeft ( ) hero move up ( ) hero move up ( ) hero …" at bounding box center [341, 175] width 150 height 171
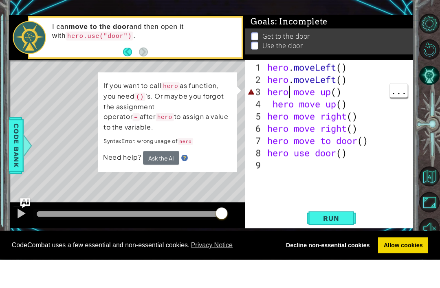
scroll to position [0, 3]
click at [288, 94] on div "hero . moveLeft ( ) hero . moveLeft ( ) hero move up ( ) hero move up ( ) hero …" at bounding box center [341, 175] width 150 height 171
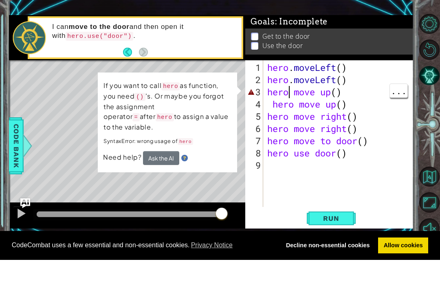
scroll to position [0, 1]
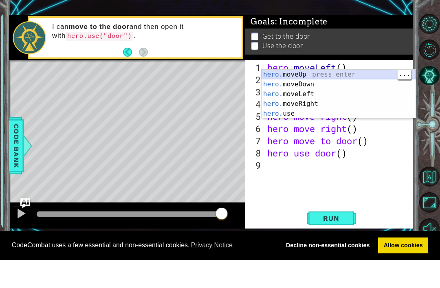
click at [302, 98] on div "hero. moveUp press enter hero. moveDown press enter hero. moveLeft press enter …" at bounding box center [338, 132] width 154 height 68
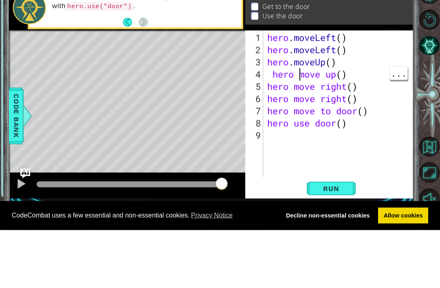
click at [298, 90] on div "hero . moveLeft ( ) hero . moveLeft ( ) hero . moveUp ( ) hero move up ( ) hero…" at bounding box center [341, 175] width 150 height 171
click at [296, 90] on div "hero . moveLeft ( ) hero . moveLeft ( ) hero . moveUp ( ) hero move up ( ) hero…" at bounding box center [341, 175] width 150 height 171
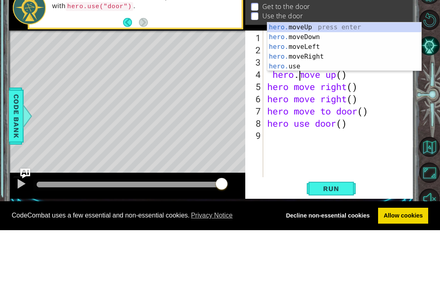
click at [263, 88] on div "1 2 3 4 5 6 7 8 9" at bounding box center [255, 161] width 16 height 147
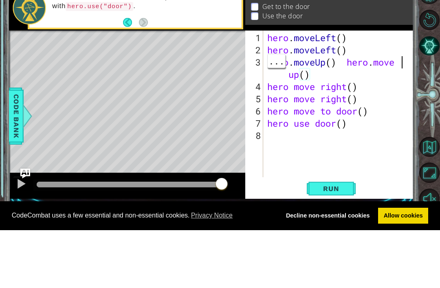
click at [405, 90] on div "hero . moveLeft ( ) hero . moveLeft ( ) hero . moveUp ( ) hero . move up ( ) he…" at bounding box center [341, 175] width 150 height 171
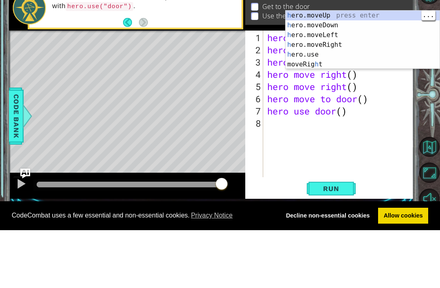
click at [356, 68] on div "h ero.moveUp press enter h ero.moveDown press enter h ero.moveLeft press enter …" at bounding box center [362, 107] width 154 height 78
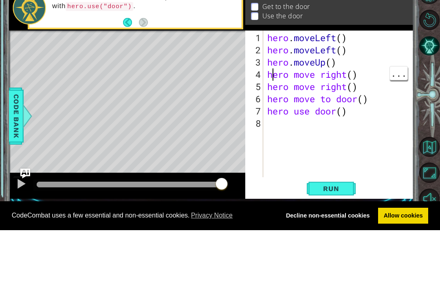
click at [273, 90] on div "hero . moveLeft ( ) hero . moveLeft ( ) hero . moveUp ( ) hero move right ( ) h…" at bounding box center [341, 175] width 150 height 171
click at [269, 90] on div "hero . moveLeft ( ) hero . moveLeft ( ) hero . moveUp ( ) hero move right ( ) h…" at bounding box center [341, 175] width 150 height 171
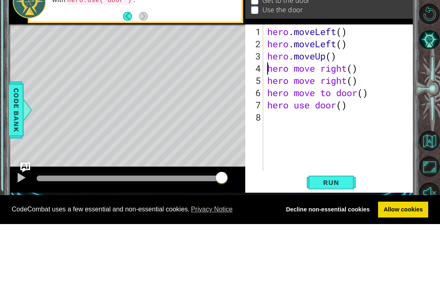
click at [369, 90] on div "hero . moveLeft ( ) hero . moveLeft ( ) hero . moveUp ( ) hero move right ( ) h…" at bounding box center [341, 175] width 150 height 171
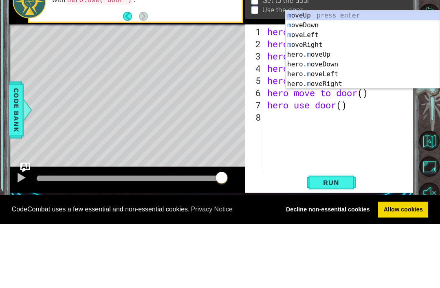
scroll to position [0, 0]
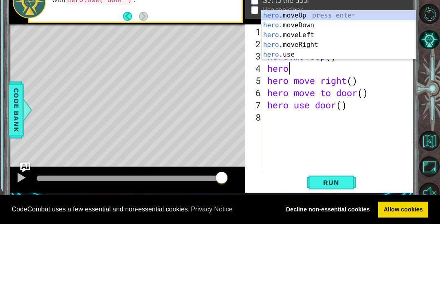
type textarea "h"
type textarea "hero"
click at [305, 75] on div "hero .moveUp press enter hero .moveDown press enter hero .moveLeft press enter …" at bounding box center [338, 109] width 154 height 68
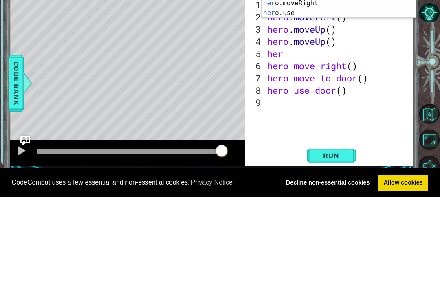
type textarea "hero"
click at [301, 60] on div "hero .moveUp press enter hero .moveDown press enter hero .moveLeft press enter …" at bounding box center [338, 94] width 154 height 68
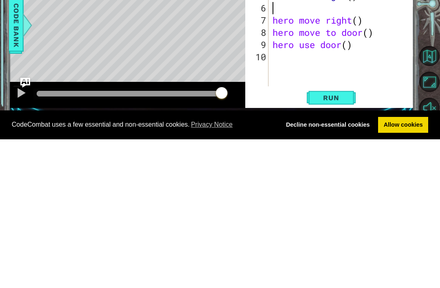
click at [327, 238] on button "Run" at bounding box center [331, 246] width 49 height 17
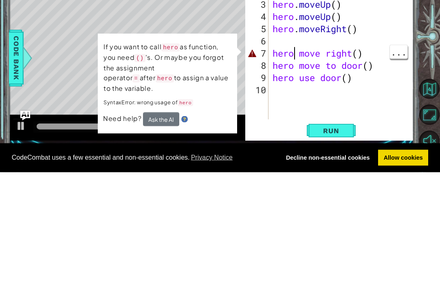
scroll to position [0, 1]
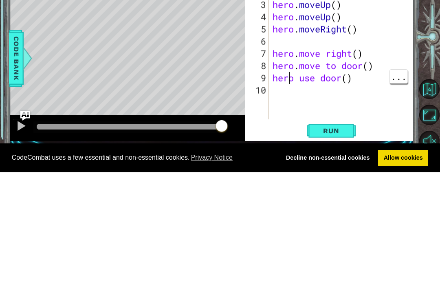
click at [298, 90] on div "hero . moveLeft ( ) hero . moveLeft ( ) hero . moveUp ( ) hero . moveUp ( ) her…" at bounding box center [343, 175] width 145 height 171
click at [294, 90] on div "hero . moveLeft ( ) hero . moveLeft ( ) hero . moveUp ( ) hero . moveUp ( ) her…" at bounding box center [343, 175] width 145 height 171
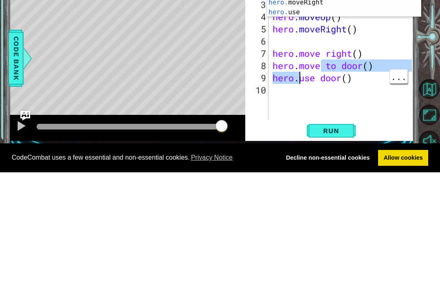
type textarea "hero. use door()"
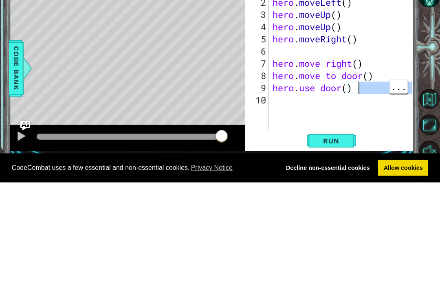
scroll to position [0, 0]
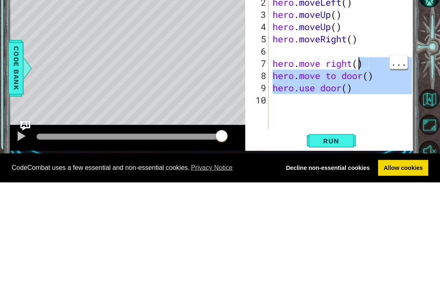
type textarea "hero. use door()"
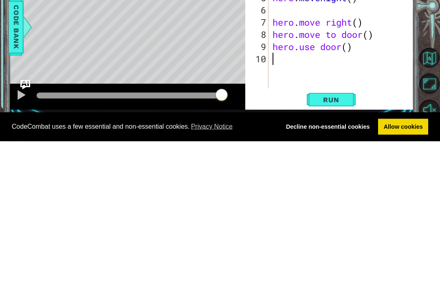
click at [330, 242] on span "Run" at bounding box center [331, 246] width 32 height 8
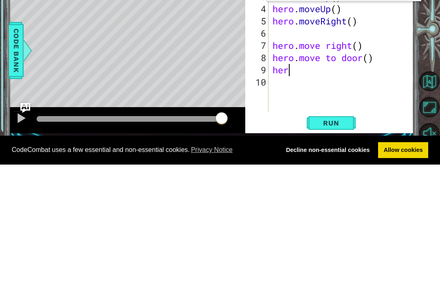
type textarea "h"
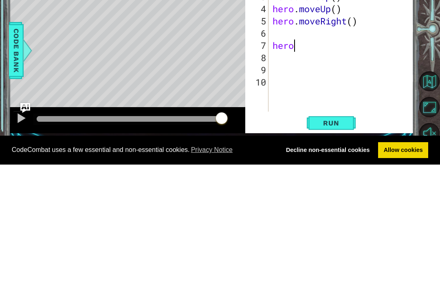
type textarea "h"
type textarea "hero.moveRight()"
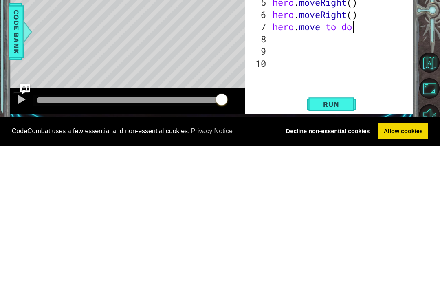
scroll to position [0, 4]
type textarea "hero.move to door"
click at [323, 242] on span "Run" at bounding box center [331, 246] width 32 height 8
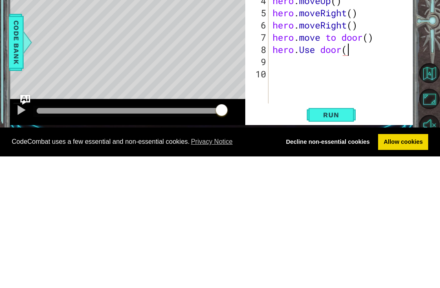
scroll to position [0, 3]
click at [340, 242] on span "Run" at bounding box center [331, 246] width 32 height 8
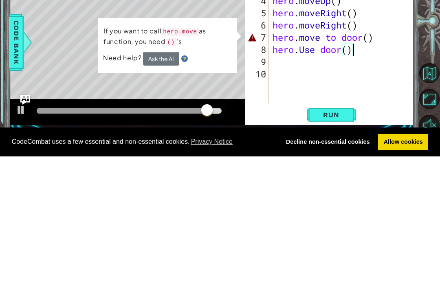
click at [162, 183] on button "Ask the AI" at bounding box center [161, 190] width 36 height 14
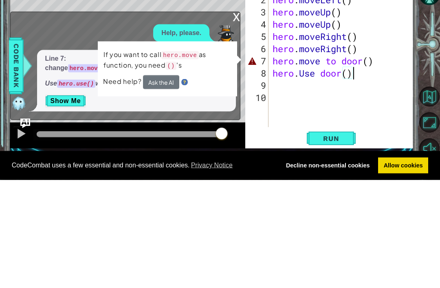
click at [62, 202] on button "Show Me" at bounding box center [65, 208] width 41 height 13
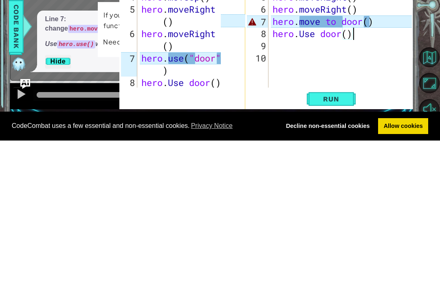
click at [337, 242] on span "Run" at bounding box center [331, 246] width 32 height 8
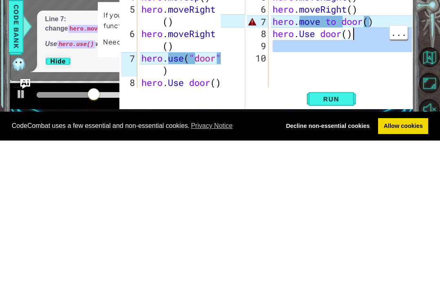
click at [103, 158] on div "Line 7: change hero.move to door() to hero.use("door") . Use hero.use() with "d…" at bounding box center [136, 188] width 199 height 61
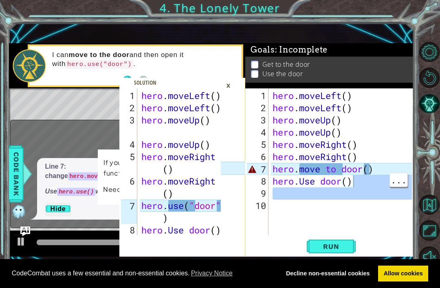
click at [227, 89] on div "×" at bounding box center [228, 86] width 13 height 14
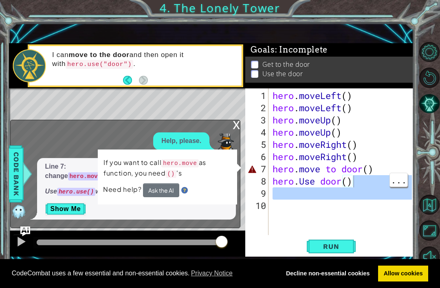
click at [160, 186] on button "Ask the AI" at bounding box center [161, 190] width 36 height 14
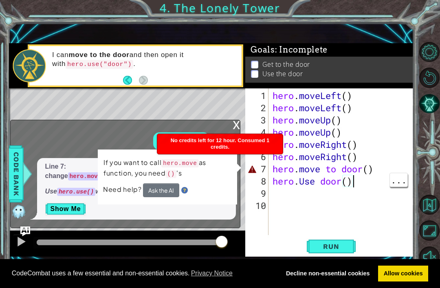
click at [261, 102] on div "1" at bounding box center [258, 96] width 22 height 12
type textarea "hero.moveLeft()"
click at [217, 110] on div "Level Map" at bounding box center [197, 208] width 376 height 240
click at [165, 187] on button "Ask the AI" at bounding box center [161, 190] width 36 height 14
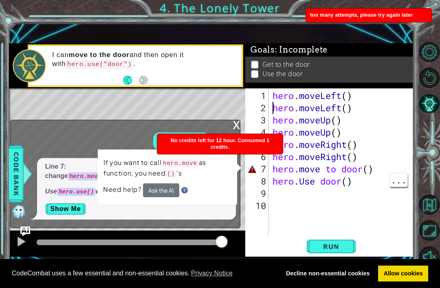
click at [203, 106] on div "Level Map" at bounding box center [197, 208] width 376 height 240
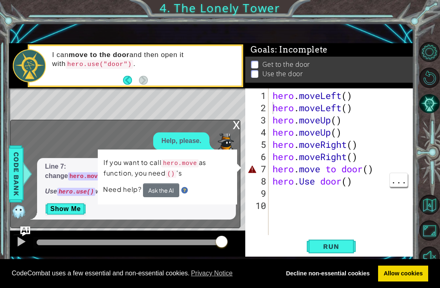
click at [161, 191] on button "Ask the AI" at bounding box center [161, 190] width 36 height 14
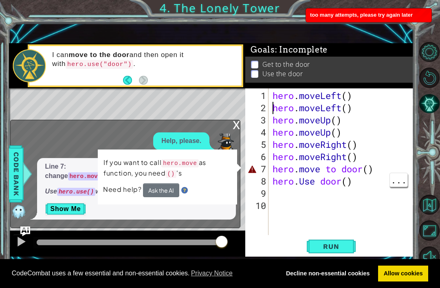
click at [228, 103] on div "Level Map" at bounding box center [197, 208] width 376 height 240
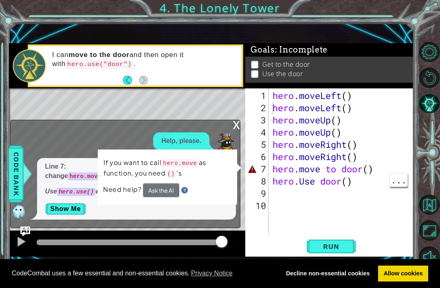
click at [68, 209] on button "Show Me" at bounding box center [65, 208] width 41 height 13
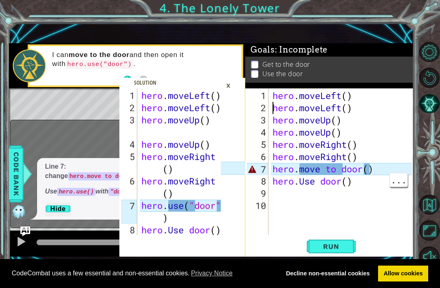
click at [256, 50] on span "Goals : Incomplete" at bounding box center [288, 51] width 77 height 10
click at [191, 209] on div "hero . moveLeft ( ) hero . moveLeft ( ) hero . moveUp ( ) hero . moveUp ( ) her…" at bounding box center [183, 175] width 86 height 171
type textarea "hero.use("door")"
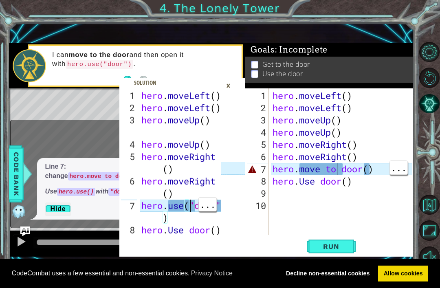
click at [337, 169] on div "hero . moveLeft ( ) hero . moveLeft ( ) hero . moveUp ( ) hero . moveUp ( ) her…" at bounding box center [343, 175] width 145 height 171
click at [411, 87] on div "Goals : Incomplete Get to the door Use the door" at bounding box center [329, 67] width 168 height 46
click at [380, 169] on div "hero . moveLeft ( ) hero . moveLeft ( ) hero . moveUp ( ) hero . moveUp ( ) her…" at bounding box center [343, 175] width 145 height 171
click at [384, 110] on div "hero . moveLeft ( ) hero . moveLeft ( ) hero . moveUp ( ) hero . moveUp ( ) her…" at bounding box center [343, 175] width 145 height 171
click at [364, 107] on div "hero . moveLeft ( ) hero . moveLeft ( ) hero . moveUp ( ) hero . moveUp ( ) her…" at bounding box center [343, 175] width 145 height 171
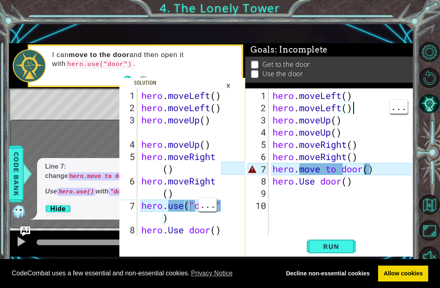
click at [396, 83] on div "Goals : Incomplete Get to the door Use the door" at bounding box center [329, 67] width 168 height 46
click at [367, 170] on div "hero . moveLeft ( ) hero . moveLeft ( ) hero . moveUp ( ) hero . moveUp ( ) her…" at bounding box center [343, 175] width 145 height 171
click at [387, 113] on div "hero . moveLeft ( ) hero . moveLeft ( ) hero . moveUp ( ) hero . moveUp ( ) her…" at bounding box center [343, 175] width 145 height 171
click at [433, 39] on div "hero.use("door") 1 2 3 4 5 6 7 8 9 hero . moveLeft ( ) hero . moveLeft ( ) hero…" at bounding box center [220, 144] width 440 height 288
click at [434, 33] on div "hero.use("door") 1 2 3 4 5 6 7 8 9 hero . moveLeft ( ) hero . moveLeft ( ) hero…" at bounding box center [220, 144] width 440 height 288
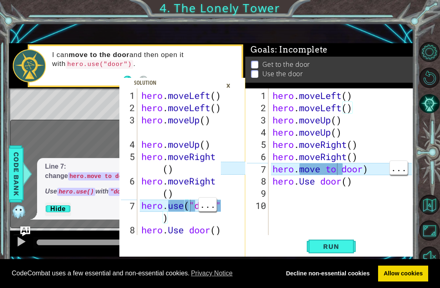
click at [337, 174] on div "hero . moveLeft ( ) hero . moveLeft ( ) hero . moveUp ( ) hero . moveUp ( ) her…" at bounding box center [343, 175] width 145 height 171
click at [430, 37] on div "hero.use("door") 1 2 3 4 5 6 7 8 9 hero . moveLeft ( ) hero . moveLeft ( ) hero…" at bounding box center [220, 144] width 440 height 288
click at [435, 32] on div "hero.use("door") 1 2 3 4 5 6 7 8 9 hero . moveLeft ( ) hero . moveLeft ( ) hero…" at bounding box center [220, 144] width 440 height 288
click at [377, 167] on div "hero . moveLeft ( ) hero . moveLeft ( ) hero . moveUp ( ) hero . moveUp ( ) her…" at bounding box center [343, 175] width 145 height 171
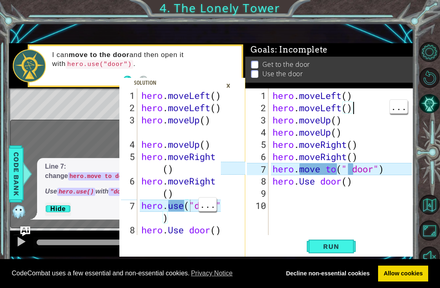
click at [401, 19] on div "hero.use("door") 1 2 3 4 5 6 7 8 9 hero . moveLeft ( ) hero . moveLeft ( ) hero…" at bounding box center [220, 144] width 440 height 288
click at [406, 12] on div "hero.use("door") 1 2 3 4 5 6 7 8 9 hero . moveLeft ( ) hero . moveLeft ( ) hero…" at bounding box center [220, 144] width 440 height 288
click at [330, 250] on span "Run" at bounding box center [331, 246] width 32 height 8
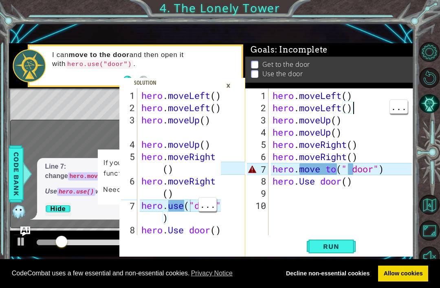
click at [268, 47] on span "Goals : Incomplete" at bounding box center [288, 50] width 77 height 10
click at [342, 244] on span "Run" at bounding box center [331, 246] width 32 height 8
click at [413, 89] on div "hero.moveLeft() 1 2 3 4 5 6 7 8 9 10 hero . moveLeft ( ) hero . moveLeft ( ) he…" at bounding box center [329, 172] width 168 height 168
click at [435, 35] on div "hero.use("door") 1 2 3 4 5 6 7 8 9 hero . moveLeft ( ) hero . moveLeft ( ) hero…" at bounding box center [220, 144] width 440 height 288
click at [436, 26] on div "hero.use("door") 1 2 3 4 5 6 7 8 9 hero . moveLeft ( ) hero . moveLeft ( ) hero…" at bounding box center [220, 144] width 440 height 288
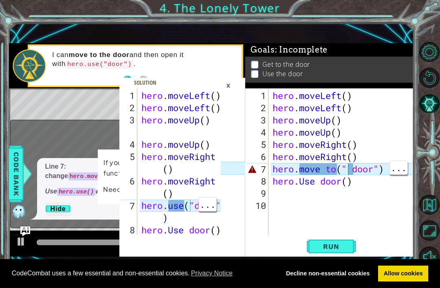
click at [349, 165] on div "hero . moveLeft ( ) hero . moveLeft ( ) hero . moveUp ( ) hero . moveUp ( ) her…" at bounding box center [343, 175] width 145 height 171
click at [386, 77] on li "Use the door" at bounding box center [330, 74] width 159 height 9
click at [415, 36] on div "hero.use("door") 1 2 3 4 5 6 7 8 9 hero . moveLeft ( ) hero . moveLeft ( ) hero…" at bounding box center [220, 144] width 440 height 288
click at [348, 171] on div "hero . moveLeft ( ) hero . moveLeft ( ) hero . moveUp ( ) hero . moveUp ( ) her…" at bounding box center [343, 175] width 145 height 171
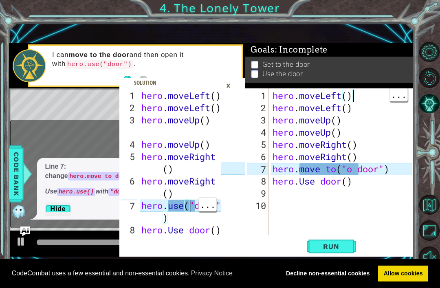
click at [384, 99] on div "hero . moveLeft ( ) hero . moveLeft ( ) hero . moveUp ( ) hero . moveUp ( ) her…" at bounding box center [343, 175] width 145 height 171
click at [434, 36] on div "hero.use("door") 1 2 3 4 5 6 7 8 9 hero . moveLeft ( ) hero . moveLeft ( ) hero…" at bounding box center [220, 144] width 440 height 288
click at [433, 29] on div "hero.use("door") 1 2 3 4 5 6 7 8 9 hero . moveLeft ( ) hero . moveLeft ( ) hero…" at bounding box center [220, 144] width 440 height 288
click at [353, 170] on div "hero . moveLeft ( ) hero . moveLeft ( ) hero . moveUp ( ) hero . moveUp ( ) her…" at bounding box center [343, 175] width 145 height 171
click at [438, 31] on div "hero.use("door") 1 2 3 4 5 6 7 8 9 hero . moveLeft ( ) hero . moveLeft ( ) hero…" at bounding box center [220, 144] width 440 height 288
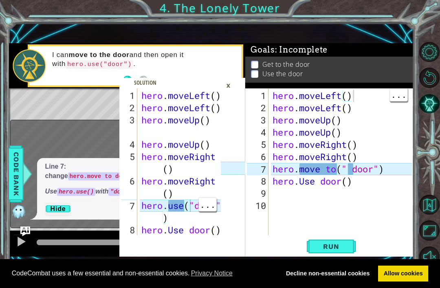
click at [428, 23] on div "hero.use("door") 1 2 3 4 5 6 7 8 9 hero . moveLeft ( ) hero . moveLeft ( ) hero…" at bounding box center [220, 144] width 440 height 288
click at [348, 169] on div "hero . moveLeft ( ) hero . moveLeft ( ) hero . moveUp ( ) hero . moveUp ( ) her…" at bounding box center [343, 175] width 145 height 171
click at [409, 51] on div "Goals : Incomplete" at bounding box center [329, 50] width 168 height 13
click at [354, 169] on div "hero . moveLeft ( ) hero . moveLeft ( ) hero . moveUp ( ) hero . moveUp ( ) her…" at bounding box center [343, 175] width 145 height 171
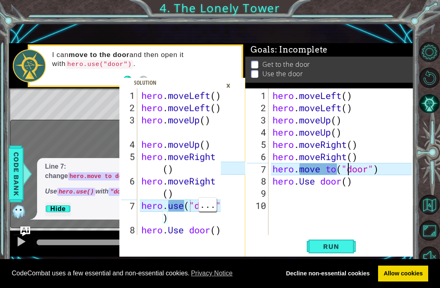
scroll to position [0, 3]
click at [424, 22] on div "hero.use("door") 1 2 3 4 5 6 7 8 9 hero . moveLeft ( ) hero . moveLeft ( ) hero…" at bounding box center [220, 144] width 440 height 288
click at [337, 246] on span "Run" at bounding box center [331, 246] width 32 height 8
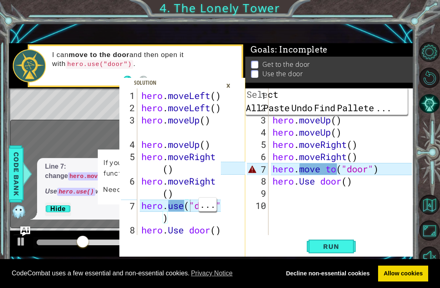
click at [371, 37] on div "hero.use("door") 1 2 3 4 5 6 7 8 9 hero . moveLeft ( ) hero . moveLeft ( ) hero…" at bounding box center [211, 149] width 405 height 253
click at [374, 39] on div "hero.use("door") 1 2 3 4 5 6 7 8 9 hero . moveLeft ( ) hero . moveLeft ( ) hero…" at bounding box center [211, 149] width 405 height 253
click at [334, 247] on span "Run" at bounding box center [331, 246] width 32 height 8
click at [334, 38] on div "hero.use("door") 1 2 3 4 5 6 7 8 9 hero . moveLeft ( ) hero . moveLeft ( ) hero…" at bounding box center [211, 149] width 405 height 253
click at [229, 86] on div "×" at bounding box center [228, 86] width 13 height 14
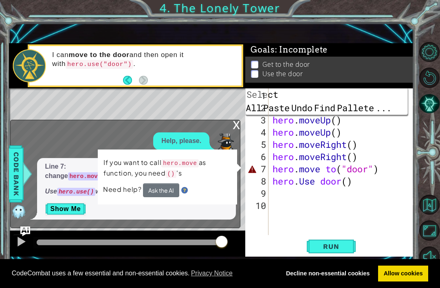
click at [234, 125] on div "x" at bounding box center [236, 124] width 7 height 8
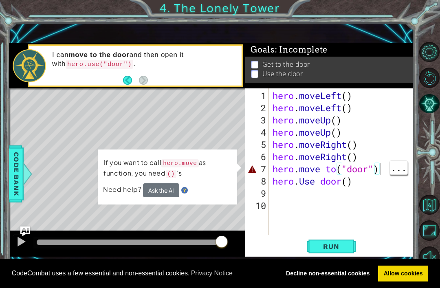
click at [385, 171] on div "hero . moveLeft ( ) hero . moveLeft ( ) hero . moveUp ( ) hero . moveUp ( ) her…" at bounding box center [343, 175] width 145 height 171
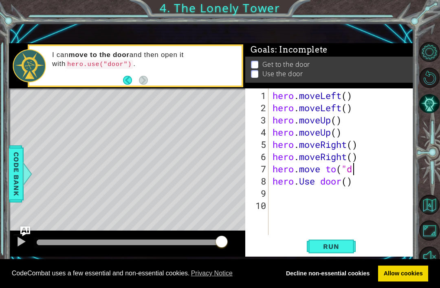
scroll to position [0, 3]
click at [397, 48] on div "Goals : Incomplete" at bounding box center [329, 54] width 168 height 13
click at [427, 27] on div "hero.use("door") 1 2 3 4 5 6 7 8 9 hero . moveLeft ( ) hero . moveLeft ( ) hero…" at bounding box center [220, 144] width 440 height 288
click at [346, 168] on div "hero . moveLeft ( ) hero . moveLeft ( ) hero . moveUp ( ) hero . moveUp ( ) her…" at bounding box center [343, 175] width 145 height 171
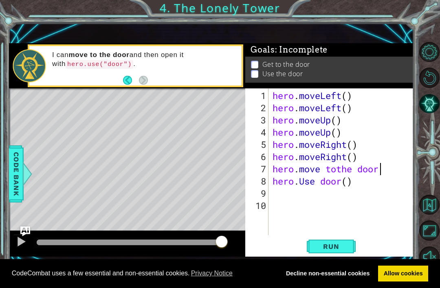
click at [188, 116] on div "Level Map" at bounding box center [197, 208] width 376 height 240
click at [362, 184] on div "hero . moveLeft ( ) hero . moveLeft ( ) hero . moveUp ( ) hero . moveUp ( ) her…" at bounding box center [343, 175] width 145 height 171
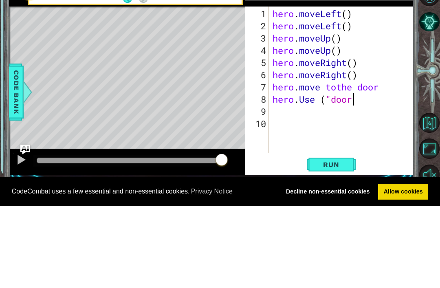
scroll to position [0, 4]
click at [228, 88] on div "Level Map" at bounding box center [197, 208] width 376 height 240
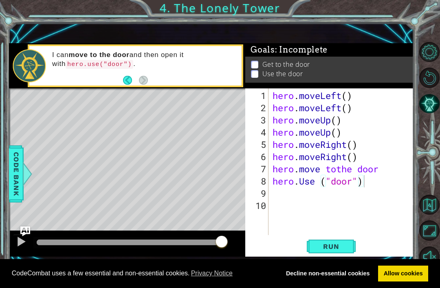
click at [340, 246] on span "Run" at bounding box center [331, 246] width 32 height 8
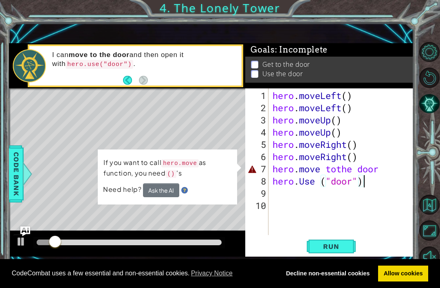
click at [379, 88] on div "Goals : Incomplete Get to the door Use the door" at bounding box center [329, 68] width 168 height 46
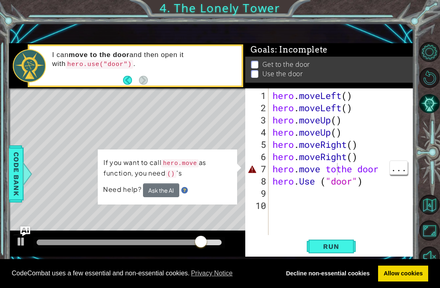
click at [339, 167] on div "hero . moveLeft ( ) hero . moveLeft ( ) hero . moveUp ( ) hero . moveUp ( ) her…" at bounding box center [343, 175] width 145 height 171
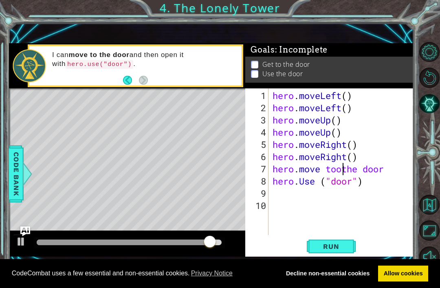
scroll to position [0, 3]
click at [426, 29] on div "hero.use("door") 1 2 3 4 5 6 7 8 9 hero . moveLeft ( ) hero . moveLeft ( ) hero…" at bounding box center [220, 144] width 440 height 288
click at [332, 248] on span "Run" at bounding box center [331, 246] width 32 height 8
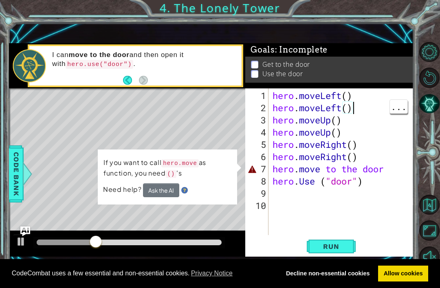
click at [424, 22] on div "hero.use("door") 1 2 3 4 5 6 7 8 9 hero . moveLeft ( ) hero . moveLeft ( ) hero…" at bounding box center [220, 144] width 440 height 288
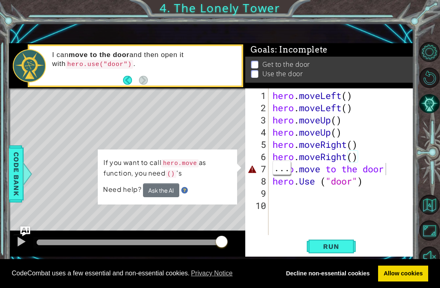
click at [391, 171] on div "hero . moveLeft ( ) hero . moveLeft ( ) hero . moveUp ( ) hero . moveUp ( ) her…" at bounding box center [343, 175] width 145 height 171
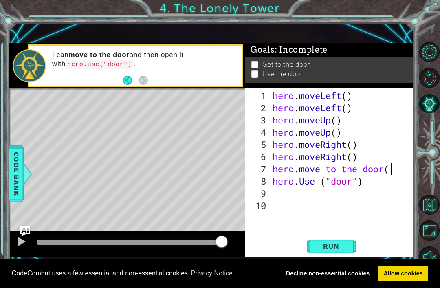
scroll to position [0, 5]
click at [433, 15] on div "hero.use("door") 1 2 3 4 5 6 7 8 9 hero . moveLeft ( ) hero . moveLeft ( ) hero…" at bounding box center [220, 144] width 440 height 288
click at [341, 247] on span "Run" at bounding box center [331, 246] width 32 height 8
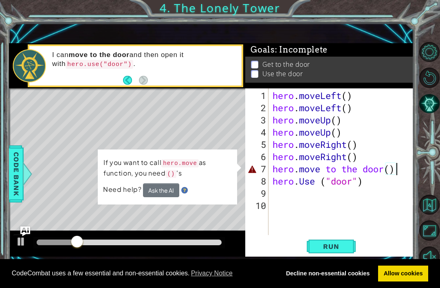
click at [213, 104] on div "Level Map" at bounding box center [197, 208] width 376 height 240
click at [157, 189] on button "Ask the AI" at bounding box center [161, 190] width 37 height 14
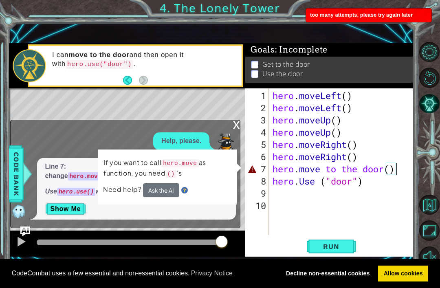
click at [226, 87] on div "I can move to the door and then open it with hero.use("door") ." at bounding box center [135, 65] width 215 height 43
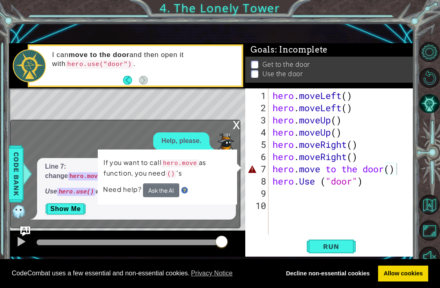
click at [237, 127] on div "x" at bounding box center [236, 124] width 7 height 8
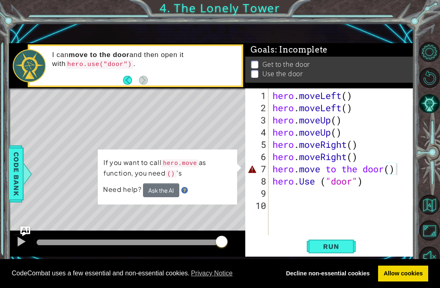
click at [165, 188] on button "Ask the AI" at bounding box center [161, 190] width 37 height 14
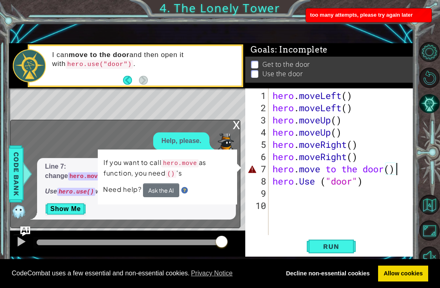
click at [223, 96] on div "Level Map" at bounding box center [197, 208] width 376 height 240
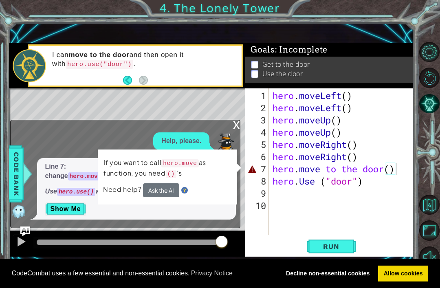
click at [80, 204] on button "Show Me" at bounding box center [65, 208] width 41 height 13
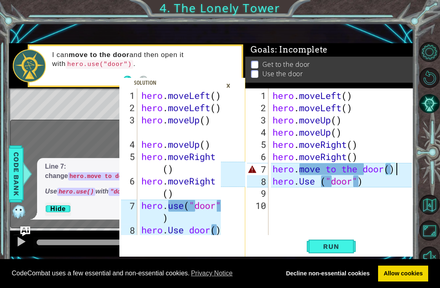
click at [362, 40] on div "hero.use("door") 1 2 3 4 5 6 7 8 9 hero . moveLeft ( ) hero . moveLeft ( ) hero…" at bounding box center [211, 149] width 405 height 253
click at [404, 172] on div "hero . moveLeft ( ) hero . moveLeft ( ) hero . moveUp ( ) hero . moveUp ( ) her…" at bounding box center [343, 175] width 145 height 171
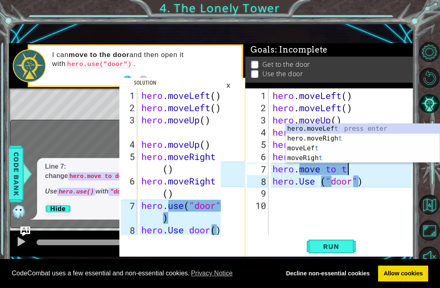
scroll to position [0, 3]
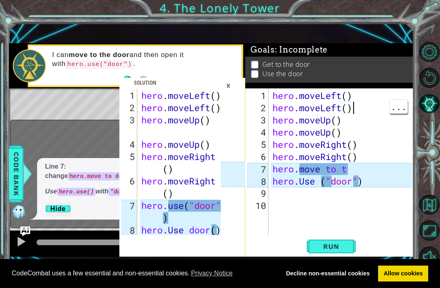
click at [435, 35] on div "hero.use("door") 1 2 3 4 5 6 7 8 9 hero . moveLeft ( ) hero . moveLeft ( ) hero…" at bounding box center [220, 144] width 440 height 288
click at [429, 28] on div "hero.use("door") 1 2 3 4 5 6 7 8 9 hero . moveLeft ( ) hero . moveLeft ( ) hero…" at bounding box center [220, 144] width 440 height 288
click at [355, 169] on div "hero . moveLeft ( ) hero . moveLeft ( ) hero . moveUp ( ) hero . moveUp ( ) her…" at bounding box center [343, 175] width 145 height 171
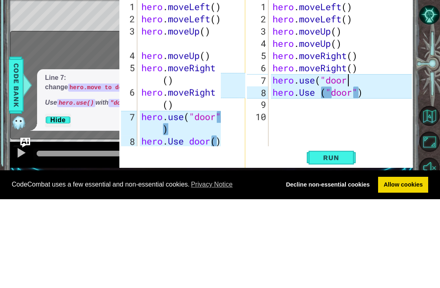
scroll to position [0, 3]
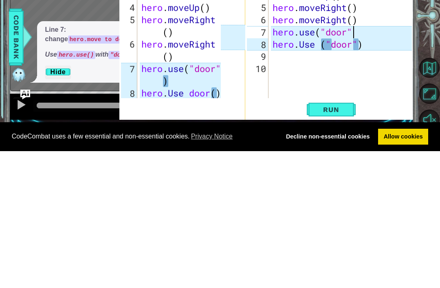
click at [226, 90] on icon at bounding box center [233, 172] width 24 height 168
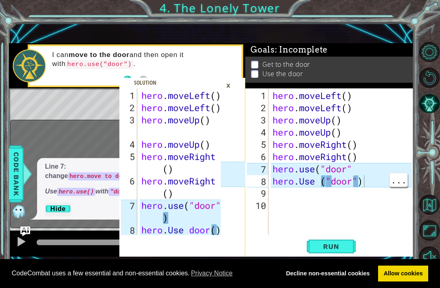
click at [367, 185] on div "hero . moveLeft ( ) hero . moveLeft ( ) hero . moveUp ( ) hero . moveUp ( ) her…" at bounding box center [343, 175] width 145 height 171
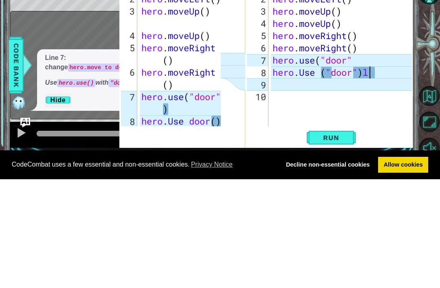
type textarea "hero.Use ("door")l"
click at [382, 92] on div "hero . moveLeft ( ) hero . moveLeft ( ) hero . moveUp ( ) hero . moveUp ( ) her…" at bounding box center [343, 175] width 145 height 171
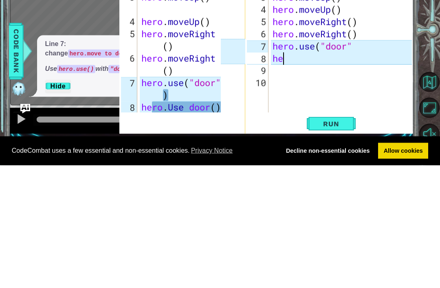
type textarea "h"
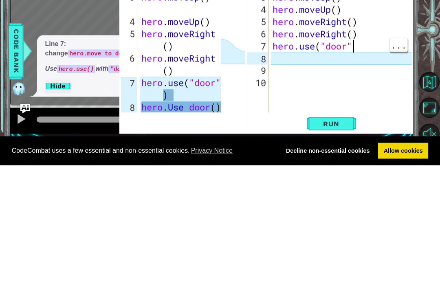
type textarea "hero.use("door")"
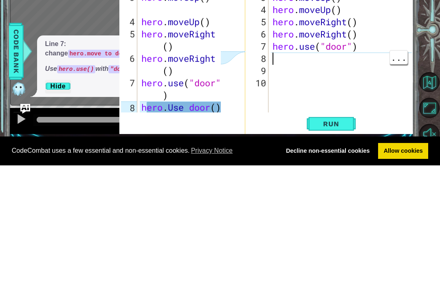
click at [278, 90] on div "hero . moveLeft ( ) hero . moveLeft ( ) hero . moveUp ( ) hero . moveUp ( ) her…" at bounding box center [343, 175] width 145 height 171
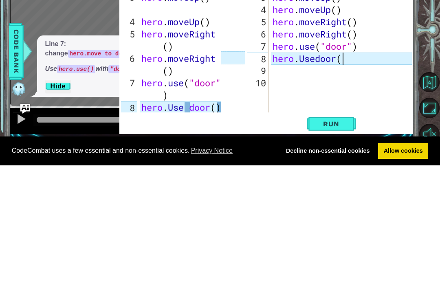
scroll to position [0, 3]
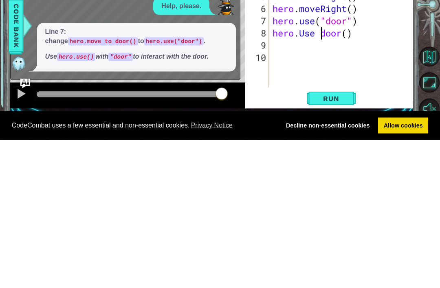
click at [332, 242] on span "Run" at bounding box center [331, 246] width 32 height 8
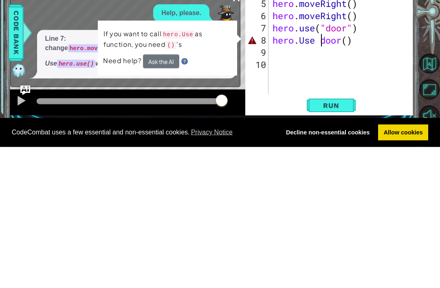
click at [155, 195] on button "Ask the AI" at bounding box center [161, 202] width 36 height 14
click at [171, 195] on button "Ask the AI" at bounding box center [161, 202] width 37 height 14
click at [165, 195] on button "Ask the AI" at bounding box center [161, 202] width 36 height 14
click at [167, 195] on button "Ask the AI" at bounding box center [161, 202] width 36 height 14
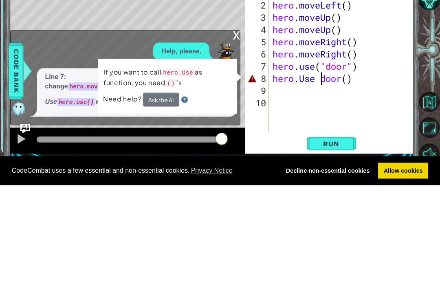
click at [160, 195] on button "Ask the AI" at bounding box center [161, 202] width 37 height 14
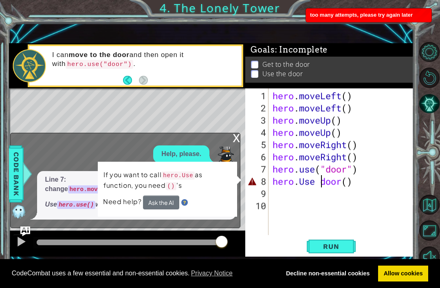
click at [94, 101] on div "Level Map" at bounding box center [197, 208] width 376 height 240
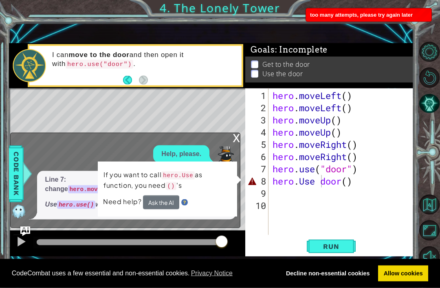
scroll to position [13, 0]
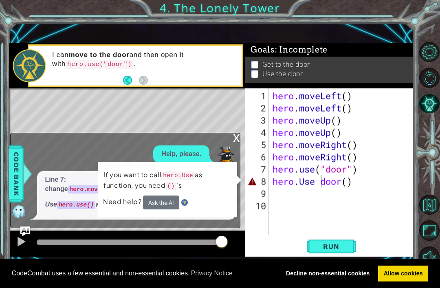
click at [167, 206] on button "Ask the AI" at bounding box center [161, 202] width 36 height 14
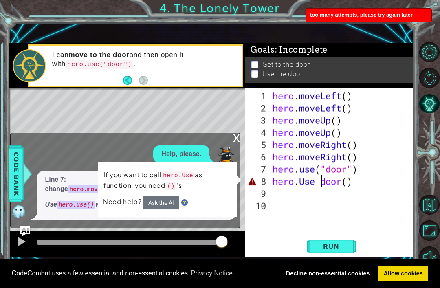
click at [193, 117] on div "Level Map" at bounding box center [197, 208] width 376 height 240
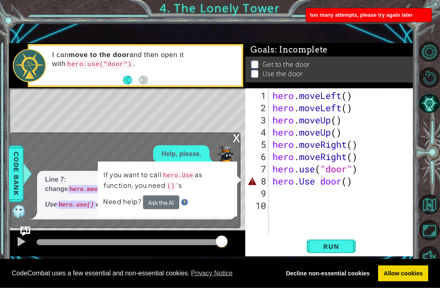
click at [204, 111] on div "Level Map" at bounding box center [197, 208] width 376 height 240
click at [12, 175] on span "Code Bank" at bounding box center [9, 174] width 13 height 50
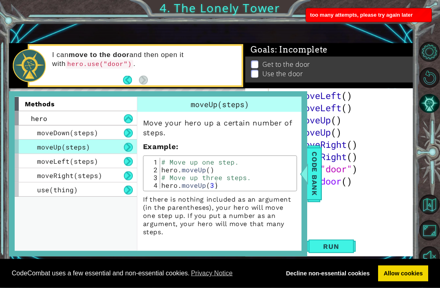
scroll to position [13, 0]
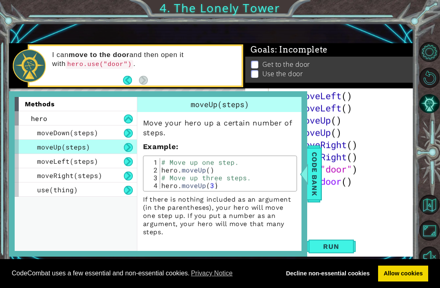
click at [316, 173] on span "Code Bank" at bounding box center [313, 174] width 13 height 50
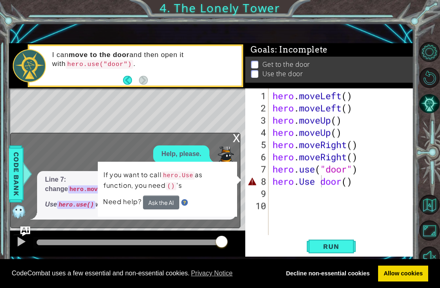
click at [18, 249] on button at bounding box center [21, 242] width 16 height 17
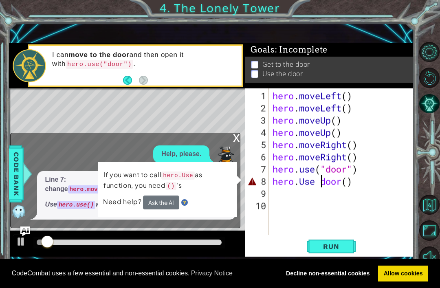
click at [141, 108] on div "Level Map" at bounding box center [197, 208] width 376 height 240
click at [22, 243] on div at bounding box center [21, 241] width 11 height 11
click at [153, 93] on div "Level Map" at bounding box center [197, 208] width 376 height 240
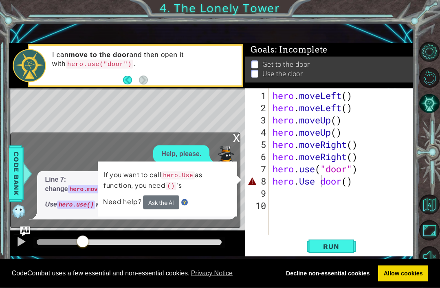
scroll to position [13, 0]
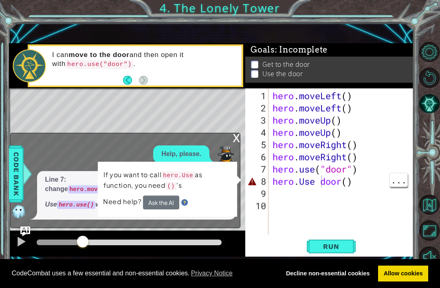
click at [323, 184] on div "hero . moveLeft ( ) hero . moveLeft ( ) hero . moveUp ( ) hero . moveUp ( ) her…" at bounding box center [343, 175] width 145 height 171
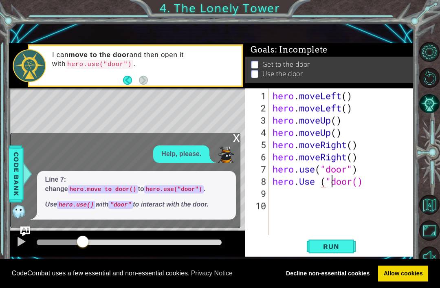
scroll to position [0, 3]
click at [426, 28] on div "hero.use("door") 1 2 3 4 5 6 7 8 9 hero . moveLeft ( ) hero . moveLeft ( ) hero…" at bounding box center [220, 144] width 440 height 288
click at [371, 183] on div "hero . moveLeft ( ) hero . moveLeft ( ) hero . moveUp ( ) hero . moveUp ( ) her…" at bounding box center [343, 175] width 145 height 171
click at [429, 15] on div "hero.use("door") 1 2 3 4 5 6 7 8 9 hero . moveLeft ( ) hero . moveLeft ( ) hero…" at bounding box center [220, 144] width 440 height 288
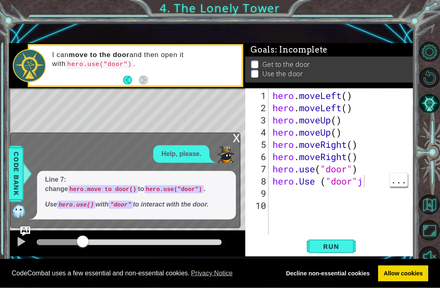
scroll to position [13, 0]
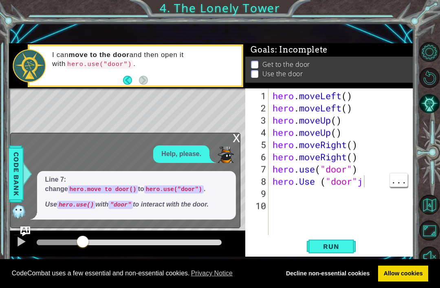
click at [372, 184] on div "hero . moveLeft ( ) hero . moveLeft ( ) hero . moveUp ( ) hero . moveUp ( ) her…" at bounding box center [343, 175] width 145 height 171
click at [420, 37] on div "hero.use("door") 1 2 3 4 5 6 7 8 9 hero . moveLeft ( ) hero . moveLeft ( ) hero…" at bounding box center [220, 144] width 440 height 288
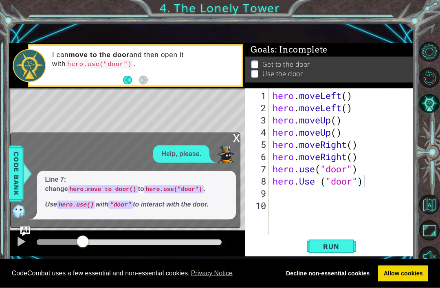
scroll to position [13, 0]
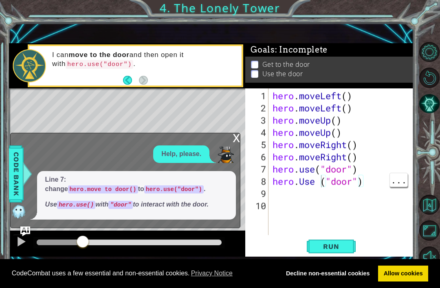
click at [320, 182] on div "hero . moveLeft ( ) hero . moveLeft ( ) hero . moveUp ( ) hero . moveUp ( ) her…" at bounding box center [343, 175] width 145 height 171
type textarea "hero.Use("door")"
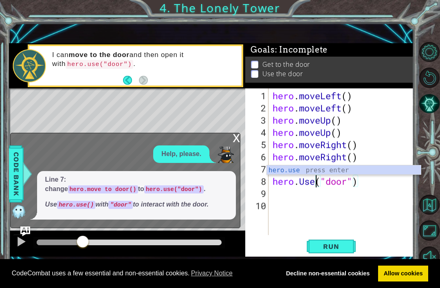
click at [426, 18] on div "hero.use("door") 1 2 3 4 5 6 7 8 9 hero . moveLeft ( ) hero . moveLeft ( ) hero…" at bounding box center [220, 144] width 440 height 288
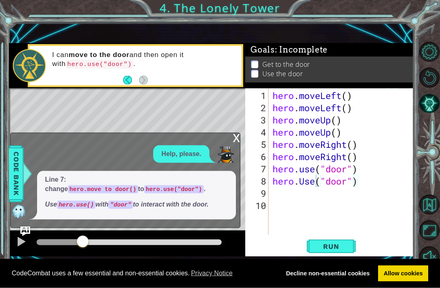
click at [337, 246] on span "Run" at bounding box center [331, 246] width 32 height 8
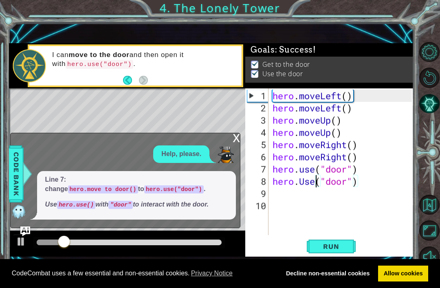
click at [428, 38] on div "hero.use("door") 1 2 3 4 5 6 7 8 9 hero . moveLeft ( ) hero . moveLeft ( ) hero…" at bounding box center [220, 144] width 440 height 288
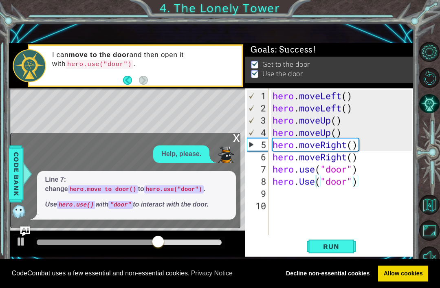
click at [238, 141] on div "x" at bounding box center [236, 137] width 7 height 8
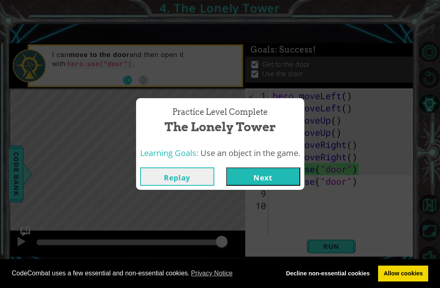
click at [284, 181] on button "Next" at bounding box center [263, 176] width 74 height 18
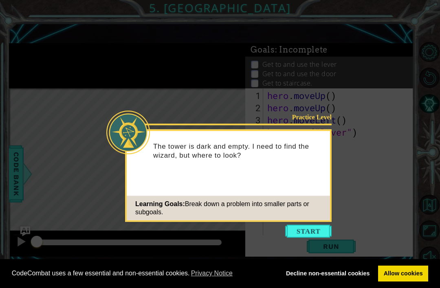
click at [302, 235] on button "Start" at bounding box center [308, 231] width 46 height 13
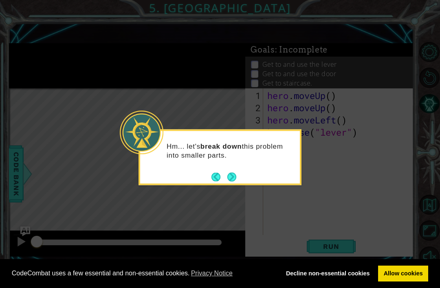
click at [232, 179] on button "Next" at bounding box center [231, 176] width 9 height 9
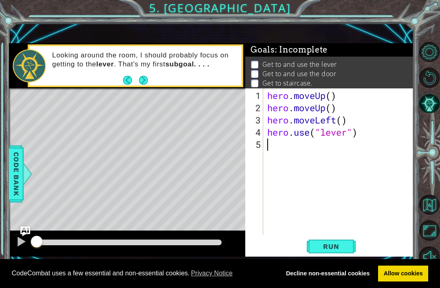
click at [333, 246] on span "Run" at bounding box center [331, 246] width 32 height 8
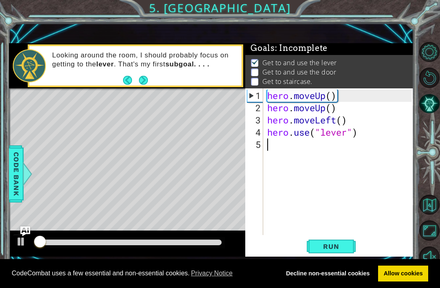
click at [399, 86] on li "Get to staircase." at bounding box center [330, 81] width 159 height 9
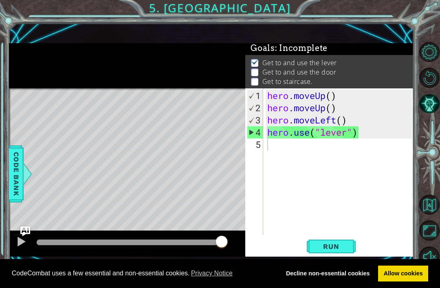
scroll to position [9, 0]
